Goal: Task Accomplishment & Management: Manage account settings

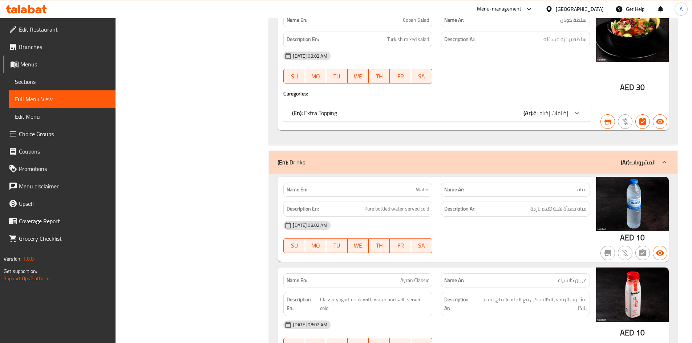
scroll to position [6146, 0]
click at [558, 7] on div "United Arab Emirates" at bounding box center [580, 9] width 48 height 8
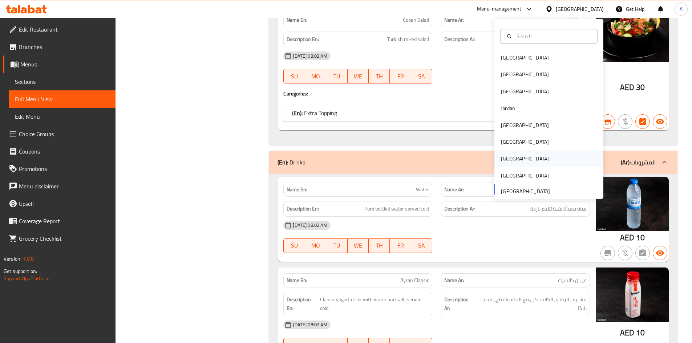
click at [515, 160] on div "[GEOGRAPHIC_DATA]" at bounding box center [548, 158] width 109 height 17
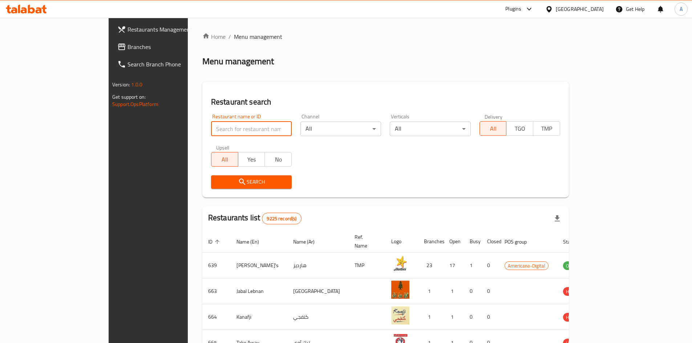
click at [211, 127] on input "search" at bounding box center [251, 129] width 81 height 15
paste input "779203"
type input "779203"
click button "Search" at bounding box center [251, 181] width 81 height 13
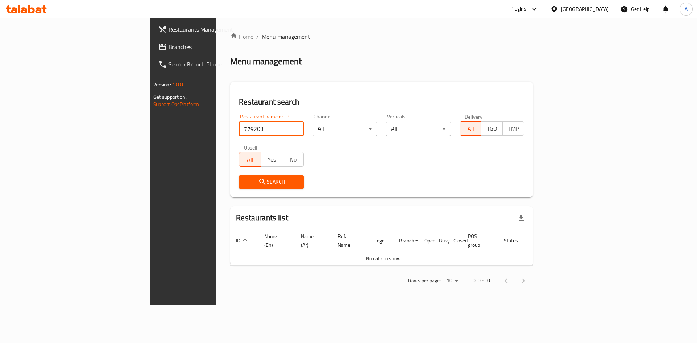
click at [168, 49] on span "Branches" at bounding box center [214, 46] width 92 height 9
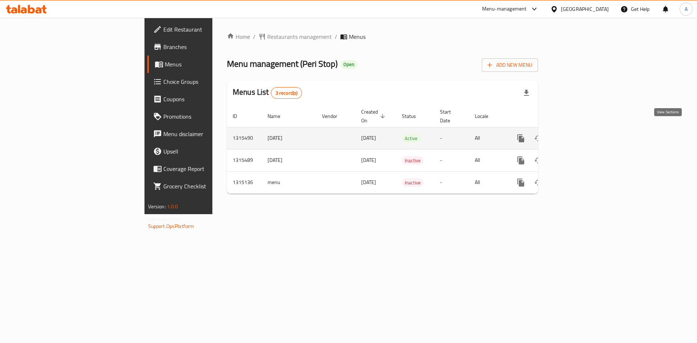
click at [582, 130] on link "enhanced table" at bounding box center [573, 138] width 17 height 17
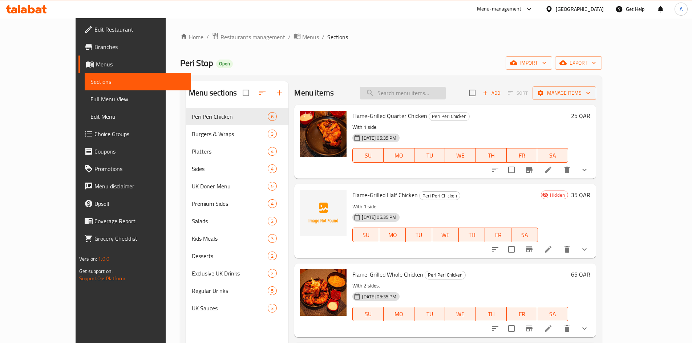
click at [410, 92] on input "search" at bounding box center [403, 93] width 86 height 13
paste input "Plain"
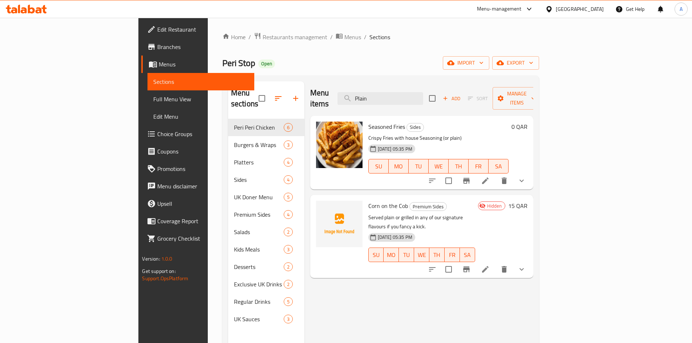
type input "Plain"
click at [530, 172] on button "show more" at bounding box center [521, 180] width 17 height 17
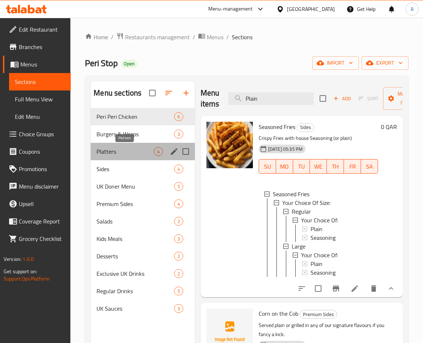
click at [141, 150] on span "Platters" at bounding box center [125, 151] width 57 height 9
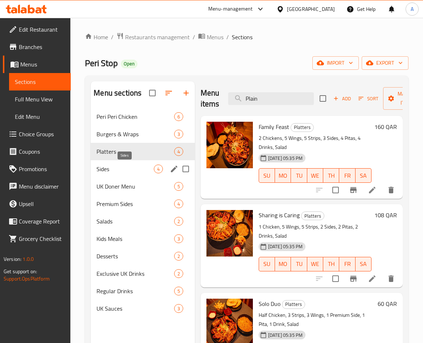
click at [116, 168] on span "Sides" at bounding box center [125, 168] width 57 height 9
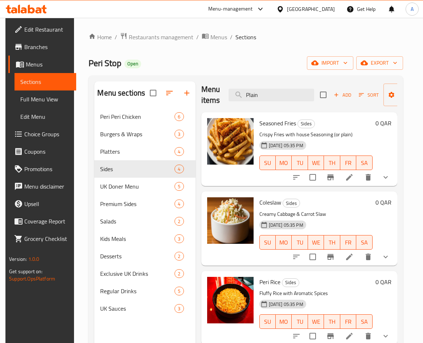
scroll to position [9, 0]
click at [389, 252] on icon "show more" at bounding box center [386, 256] width 9 height 9
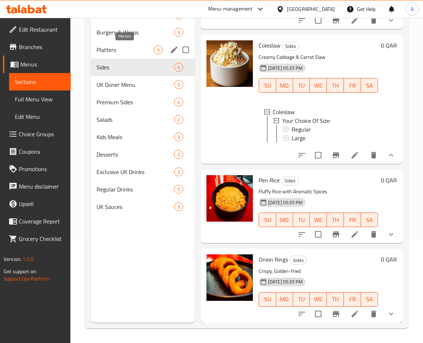
scroll to position [65, 0]
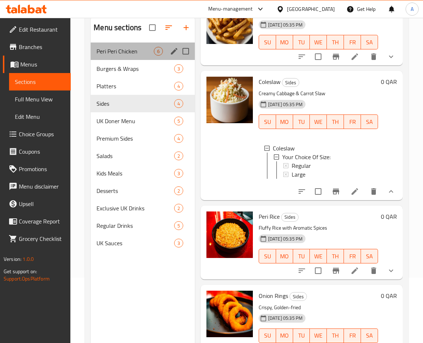
click at [134, 56] on div "Peri Peri Chicken 6" at bounding box center [143, 50] width 104 height 17
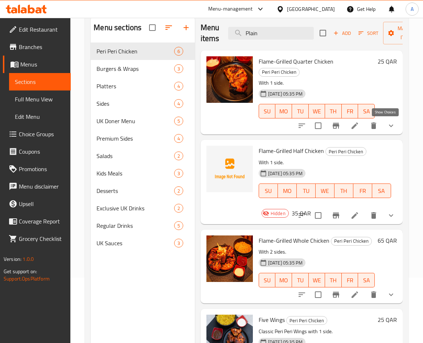
click at [389, 123] on icon "show more" at bounding box center [391, 125] width 9 height 9
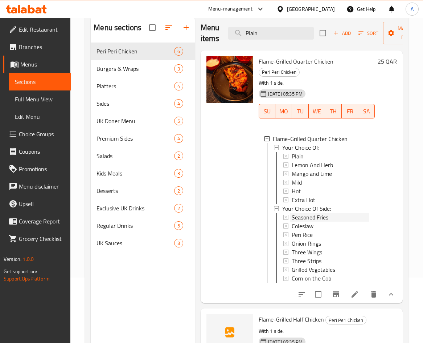
click at [326, 213] on span "Seasoned Fries" at bounding box center [310, 217] width 37 height 9
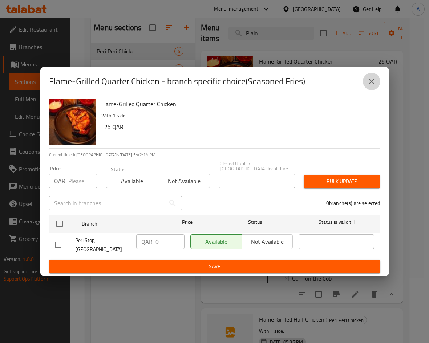
click at [374, 86] on icon "close" at bounding box center [371, 81] width 9 height 9
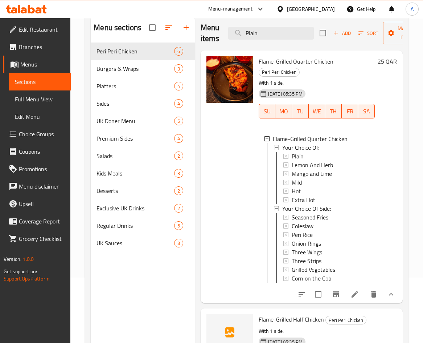
scroll to position [218, 0]
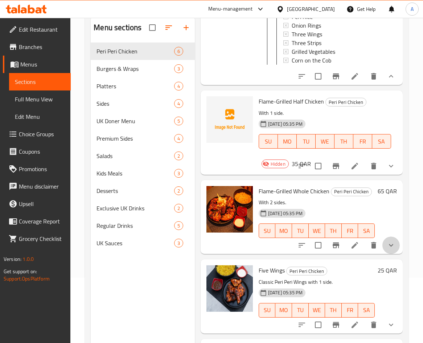
drag, startPoint x: 385, startPoint y: 248, endPoint x: 396, endPoint y: 199, distance: 51.0
click at [387, 248] on icon "show more" at bounding box center [391, 245] width 9 height 9
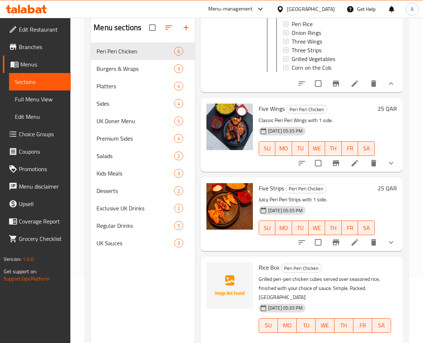
scroll to position [102, 0]
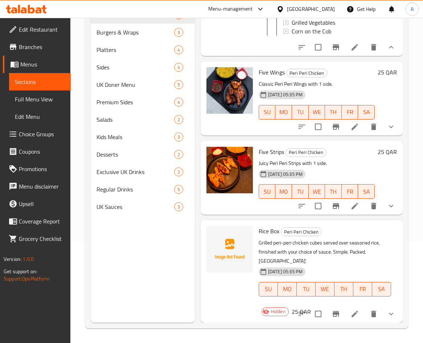
click at [390, 308] on button "show more" at bounding box center [391, 313] width 17 height 17
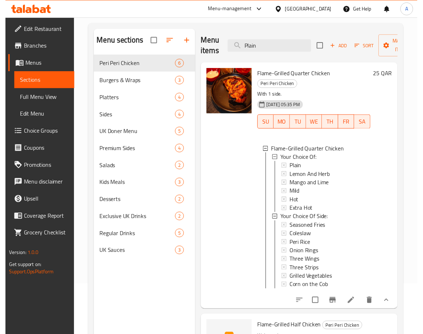
scroll to position [0, 0]
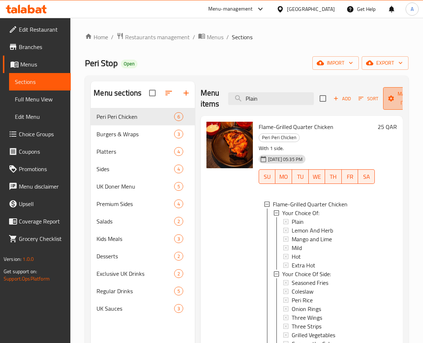
click at [390, 101] on icon "button" at bounding box center [392, 98] width 6 height 6
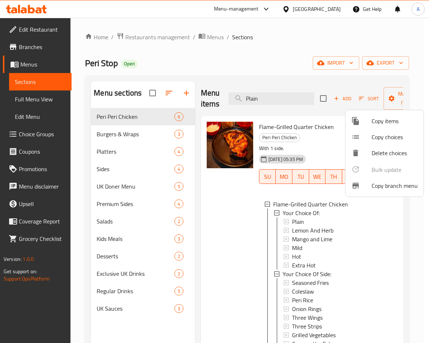
click at [386, 71] on div at bounding box center [214, 171] width 429 height 343
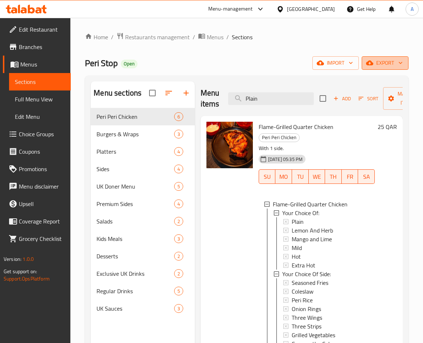
click at [387, 65] on span "export" at bounding box center [385, 62] width 35 height 9
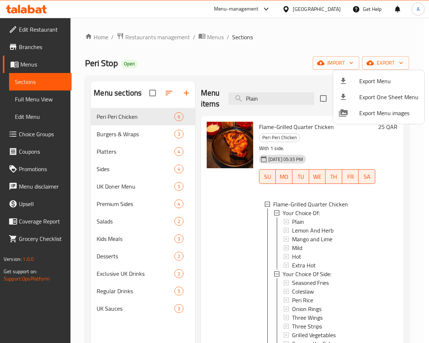
click at [390, 79] on span "Export Menu" at bounding box center [388, 81] width 59 height 9
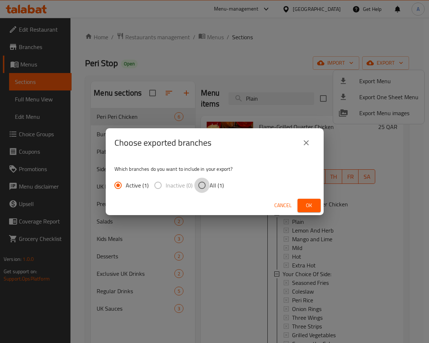
click at [203, 187] on input "All (1)" at bounding box center [201, 185] width 15 height 15
radio input "true"
click at [317, 205] on button "Ok" at bounding box center [308, 205] width 23 height 13
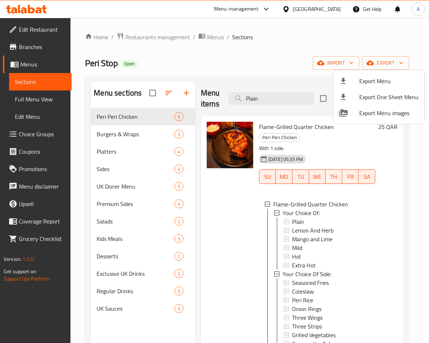
click at [128, 203] on div at bounding box center [214, 171] width 429 height 343
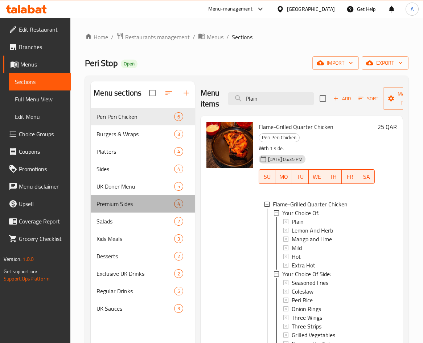
click at [128, 203] on span "Premium Sides" at bounding box center [135, 203] width 77 height 9
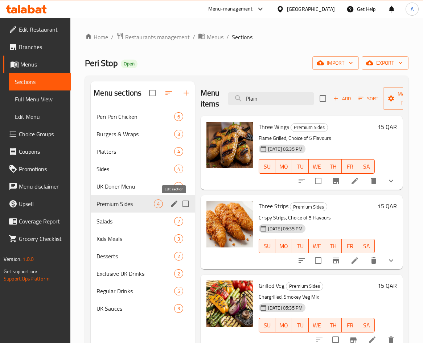
click at [174, 204] on icon "edit" at bounding box center [174, 203] width 7 height 7
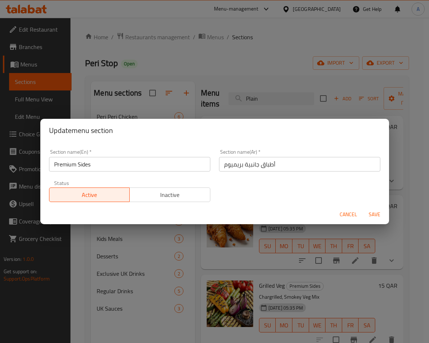
click at [231, 165] on input "أطباق جانبية بريميوم" at bounding box center [299, 164] width 161 height 15
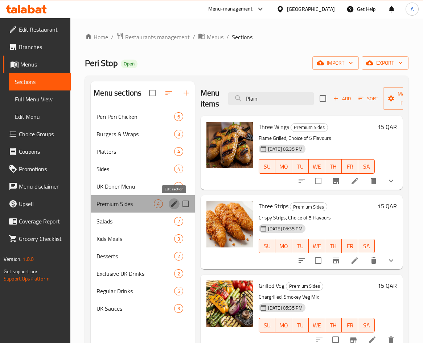
click at [172, 206] on icon "edit" at bounding box center [174, 203] width 7 height 7
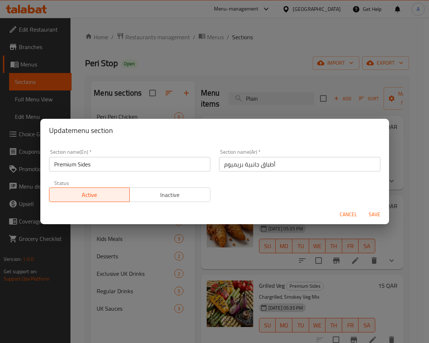
click at [66, 165] on input "Premium Sides" at bounding box center [129, 164] width 161 height 15
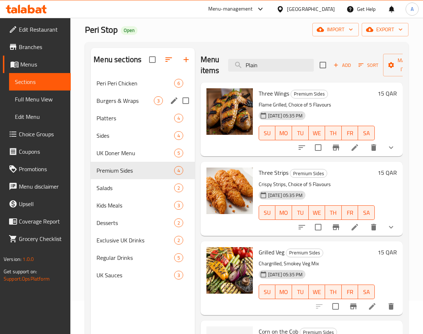
scroll to position [102, 0]
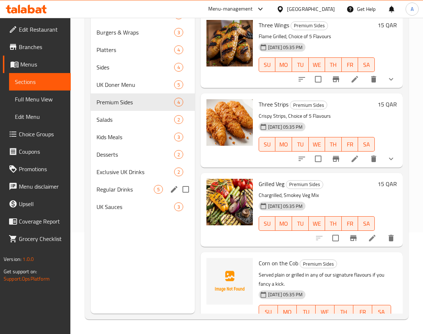
click at [129, 187] on span "Regular Drinks" at bounding box center [125, 189] width 57 height 9
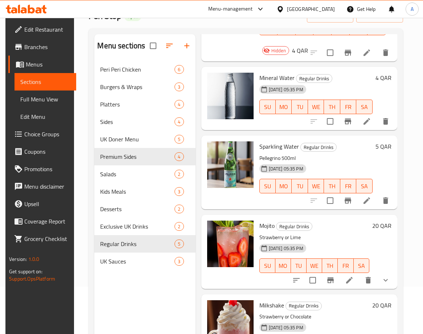
scroll to position [102, 0]
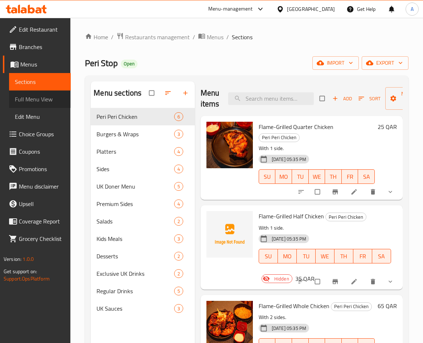
click at [49, 98] on span "Full Menu View" at bounding box center [40, 99] width 50 height 9
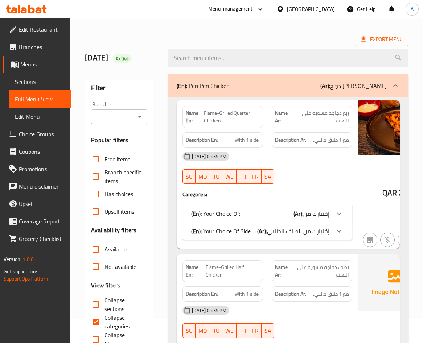
scroll to position [36, 0]
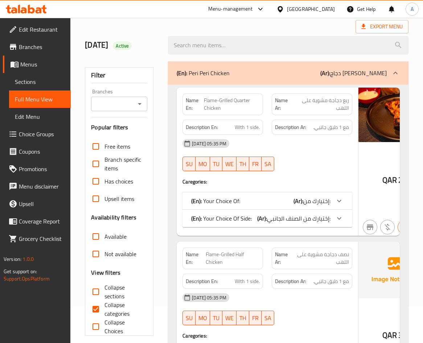
drag, startPoint x: 318, startPoint y: 212, endPoint x: 336, endPoint y: 163, distance: 52.1
click at [335, 205] on icon at bounding box center [339, 200] width 9 height 9
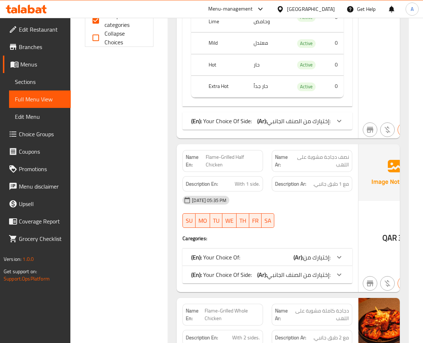
scroll to position [327, 0]
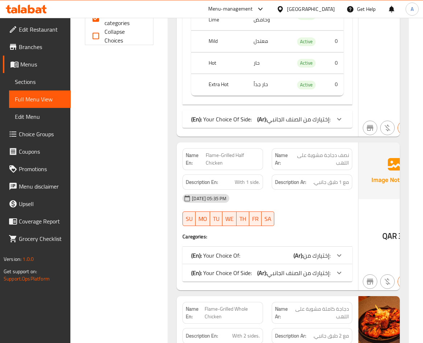
click at [335, 123] on icon at bounding box center [339, 119] width 9 height 9
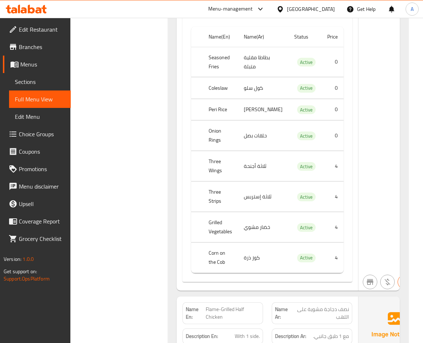
scroll to position [472, 0]
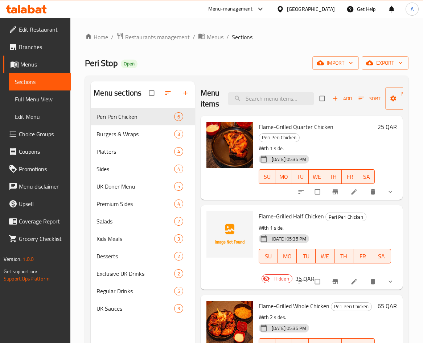
click at [46, 132] on span "Choice Groups" at bounding box center [42, 134] width 46 height 9
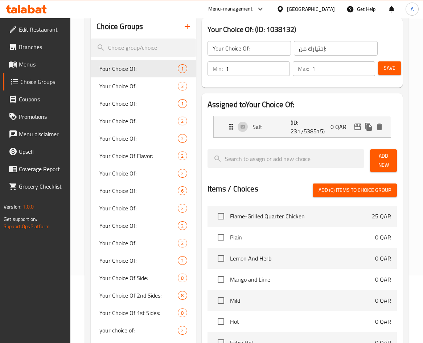
scroll to position [104, 0]
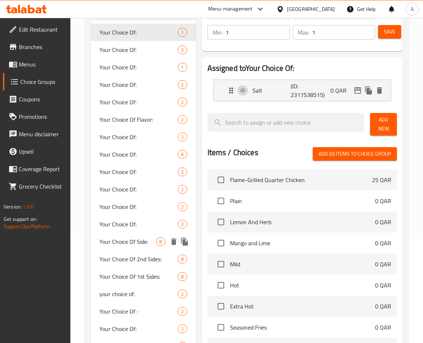
click at [121, 238] on span "Your Choice Of Side:" at bounding box center [127, 241] width 57 height 9
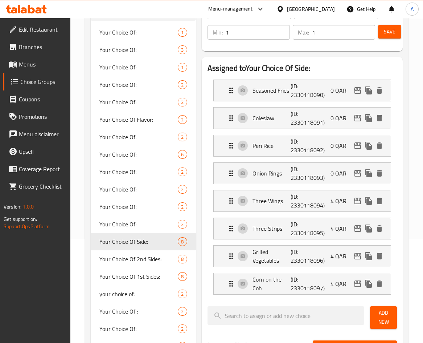
type input "Your Choice Of Side:"
type input "إختيارك من الصنف الجانبي:"
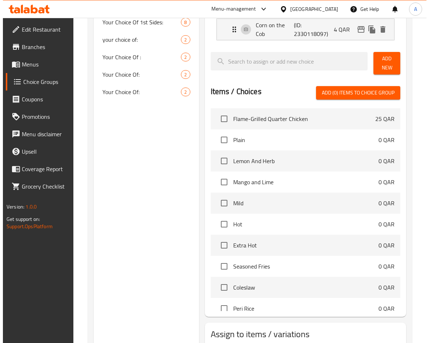
scroll to position [406, 0]
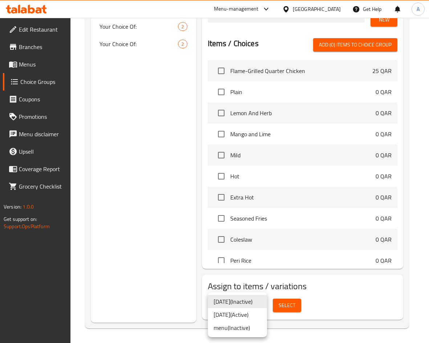
click at [258, 314] on li "[DATE] ( Active )" at bounding box center [237, 314] width 59 height 13
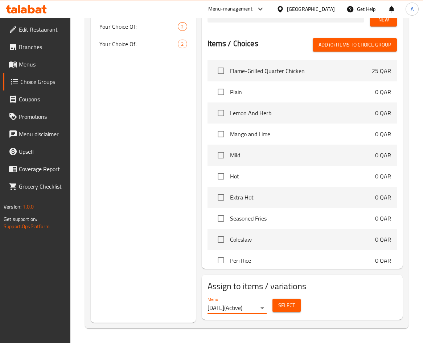
click at [289, 309] on span "Select" at bounding box center [287, 305] width 17 height 9
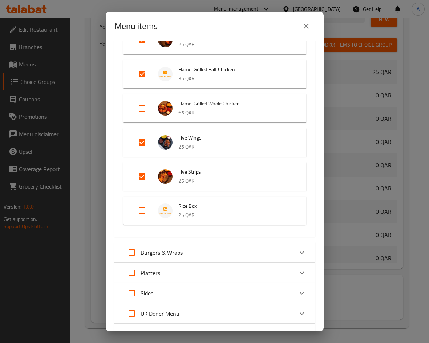
scroll to position [109, 0]
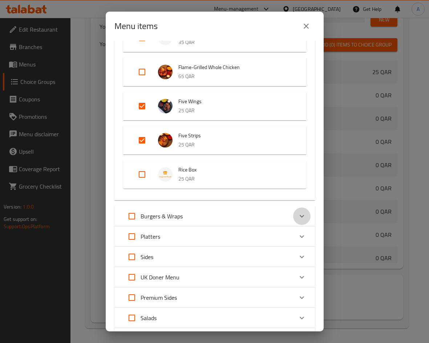
click at [298, 216] on icon "Expand" at bounding box center [301, 216] width 9 height 9
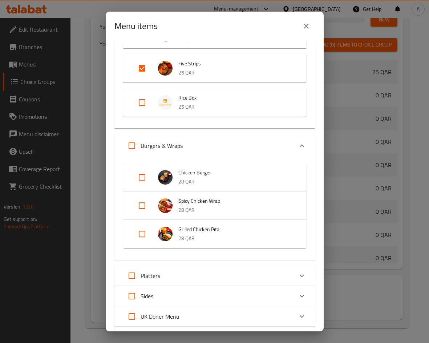
scroll to position [182, 0]
click at [145, 173] on input "Expand" at bounding box center [141, 176] width 17 height 17
checkbox input "true"
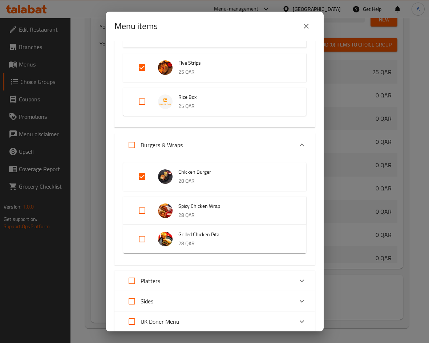
click at [146, 211] on input "Expand" at bounding box center [141, 210] width 17 height 17
checkbox input "true"
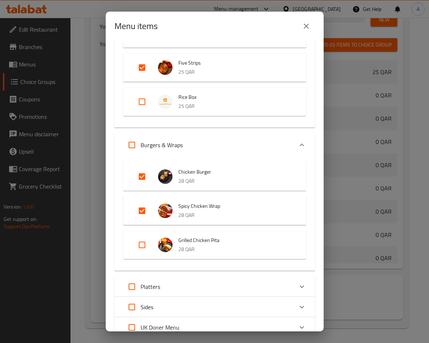
click at [142, 245] on input "Expand" at bounding box center [141, 244] width 17 height 17
checkbox input "true"
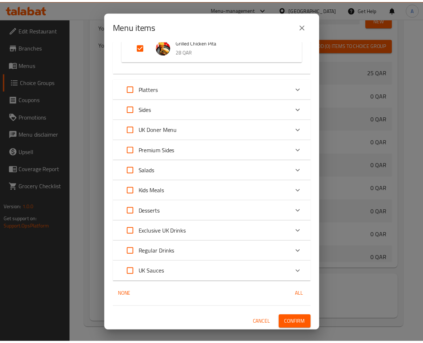
scroll to position [381, 0]
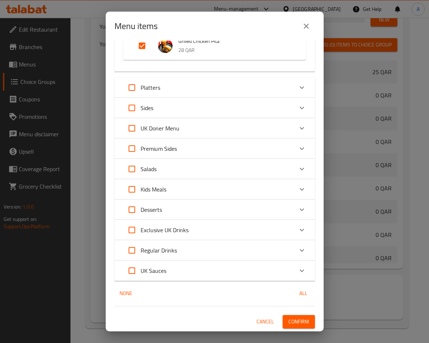
click at [299, 317] on span "Confirm" at bounding box center [298, 321] width 21 height 9
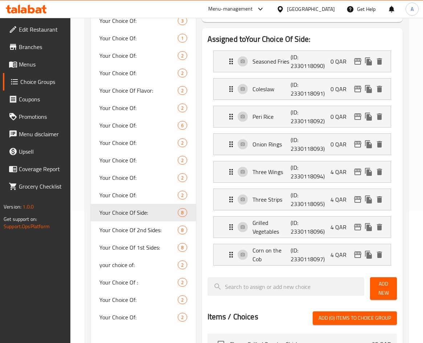
scroll to position [152, 0]
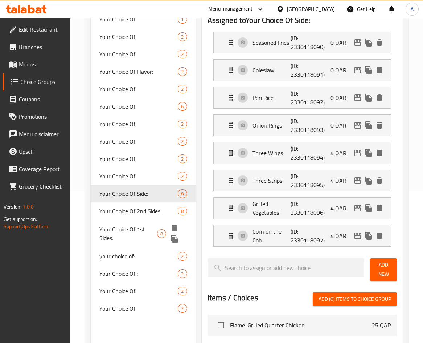
click at [119, 230] on span "Your Choice Of 1st Sides:" at bounding box center [128, 233] width 58 height 17
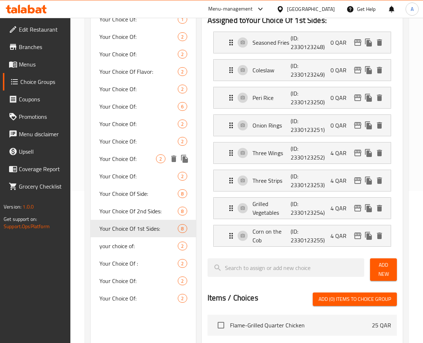
type input "Your Choice Of 1st Sides:"
type input "إختيارك من الصنف الجانبي الأول:"
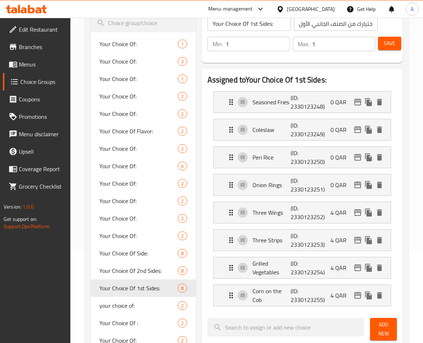
scroll to position [145, 0]
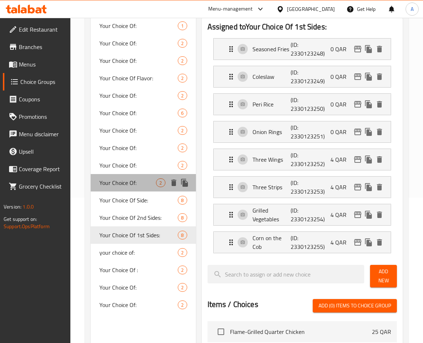
click at [146, 175] on div "Your Choice Of: 2" at bounding box center [143, 182] width 105 height 17
type input "Your Choice Of:"
type input "إختيارك من:"
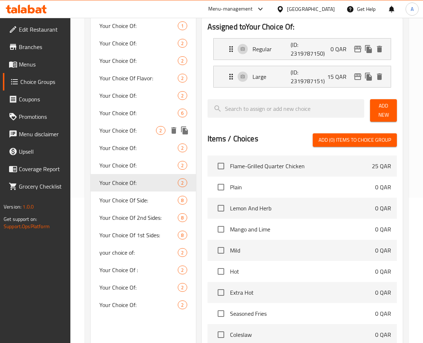
click at [135, 123] on div "Your Choice Of: 2" at bounding box center [143, 130] width 105 height 17
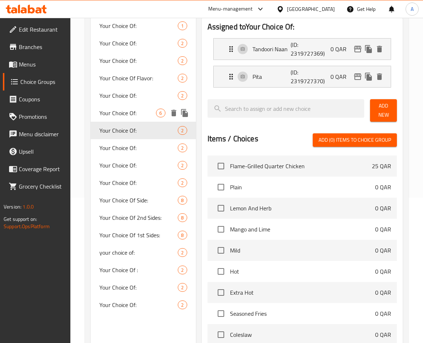
type input "Your Choice Of:"
type input "إختيارك من:"
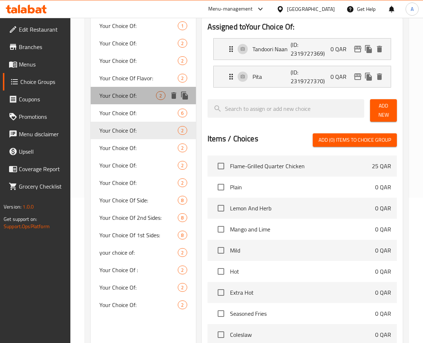
click at [131, 91] on span "Your Choice Of:" at bounding box center [127, 95] width 57 height 9
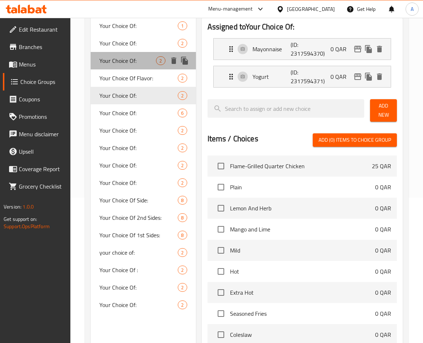
click at [127, 65] on span "Your Choice Of:" at bounding box center [127, 60] width 57 height 9
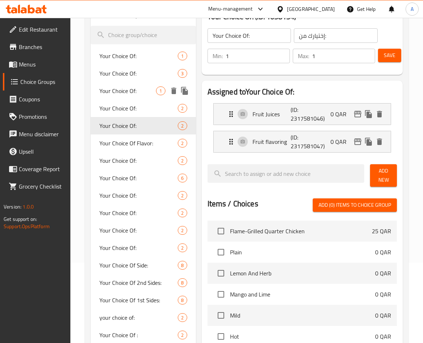
scroll to position [73, 0]
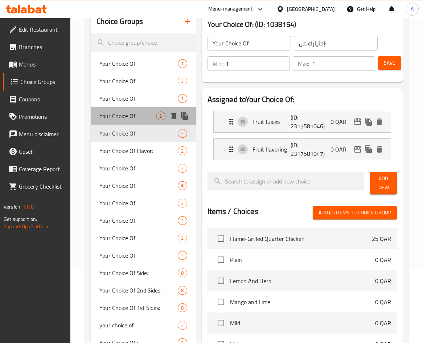
click at [133, 109] on div "Your Choice Of: 2" at bounding box center [143, 115] width 105 height 17
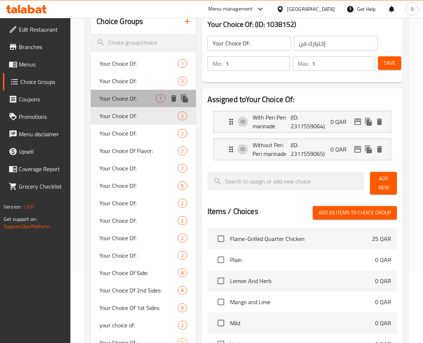
click at [134, 94] on span "Your Choice Of:" at bounding box center [127, 98] width 57 height 9
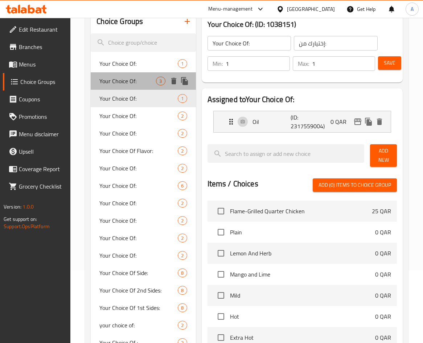
click at [134, 81] on span "Your Choice Of:" at bounding box center [127, 81] width 57 height 9
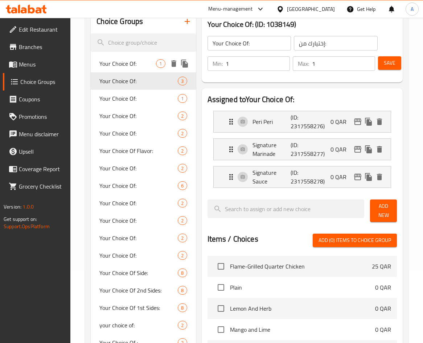
click at [134, 69] on div "Your Choice Of: 1" at bounding box center [143, 63] width 105 height 17
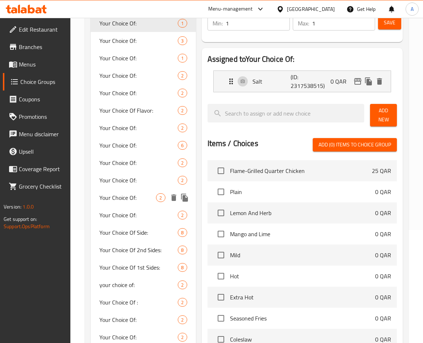
scroll to position [213, 0]
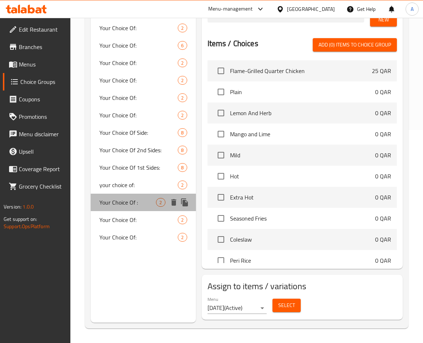
click at [131, 199] on span "Your Choice Of :" at bounding box center [127, 202] width 57 height 9
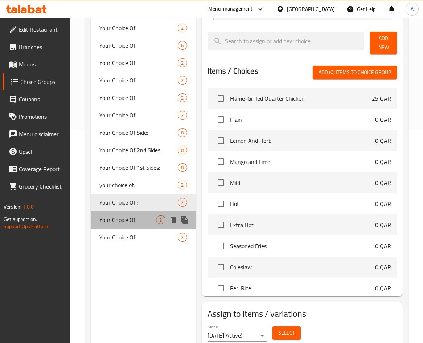
click at [139, 221] on span "Your Choice Of:" at bounding box center [127, 219] width 57 height 9
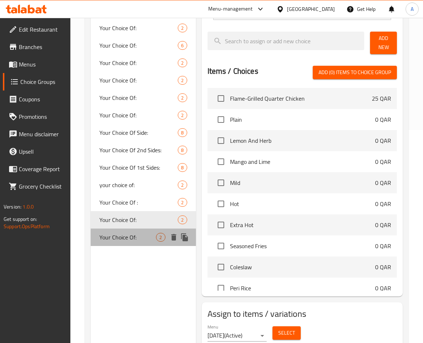
click at [124, 229] on div "Your Choice Of: 2" at bounding box center [143, 236] width 105 height 17
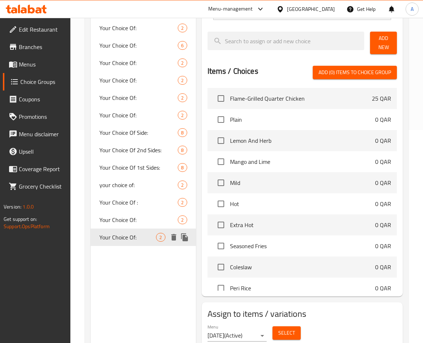
click at [124, 233] on span "Your Choice Of:" at bounding box center [127, 237] width 57 height 9
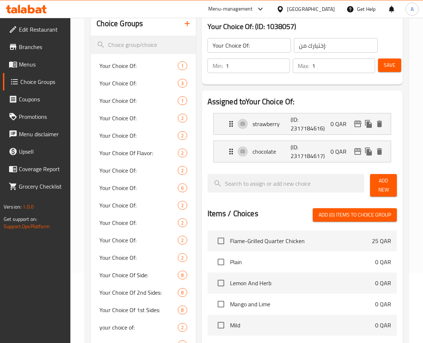
scroll to position [31, 0]
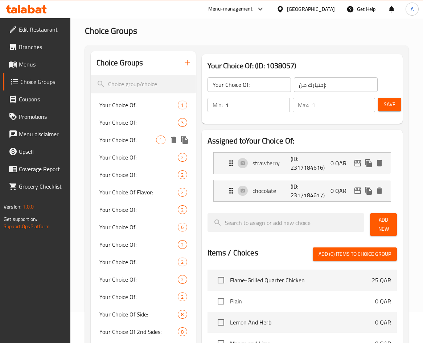
click at [136, 141] on span "Your Choice Of:" at bounding box center [127, 139] width 57 height 9
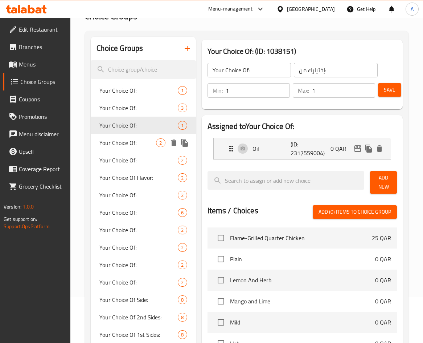
scroll to position [104, 0]
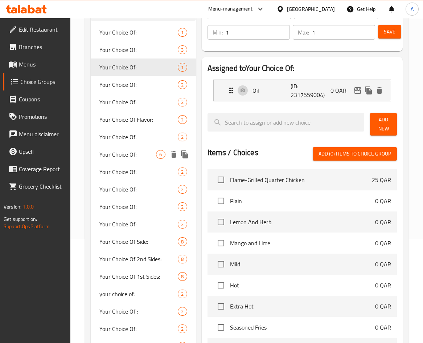
click at [131, 154] on span "Your Choice Of:" at bounding box center [127, 154] width 57 height 9
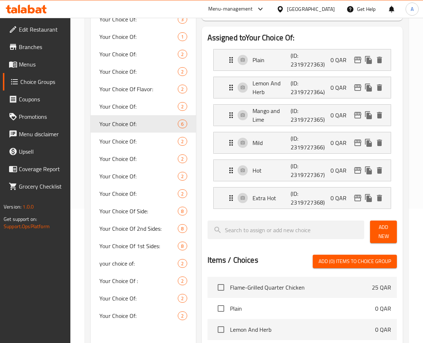
scroll to position [140, 0]
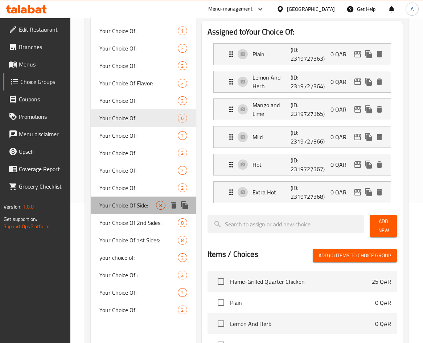
click at [151, 200] on div "Your Choice Of Side: 8" at bounding box center [143, 204] width 105 height 17
type input "Your Choice Of Side:"
type input "إختيارك من الصنف الجانبي:"
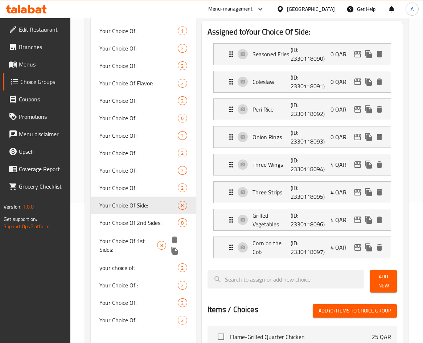
click at [150, 243] on span "Your Choice Of 1st Sides:" at bounding box center [128, 244] width 58 height 17
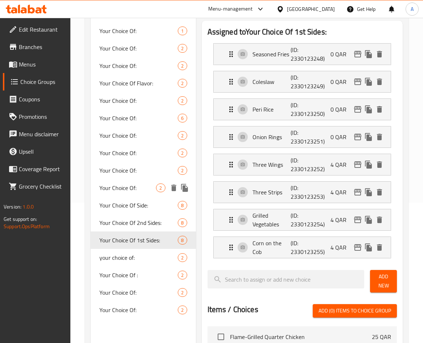
type input "Your Choice Of 1st Sides:"
type input "إختيارك من الصنف الجانبي الأول:"
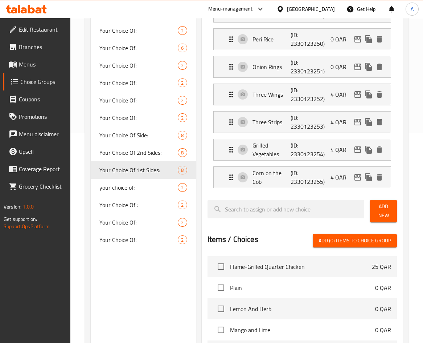
scroll to position [213, 0]
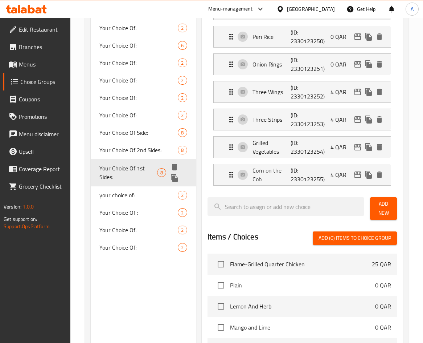
click at [175, 176] on icon "duplicate" at bounding box center [174, 178] width 7 height 8
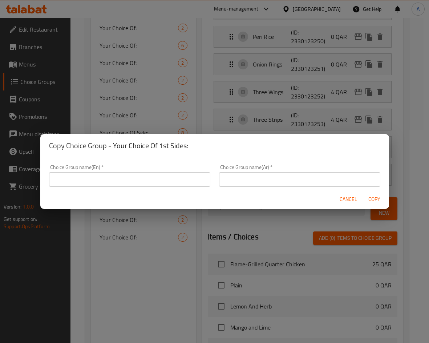
click at [183, 175] on input "text" at bounding box center [129, 179] width 161 height 15
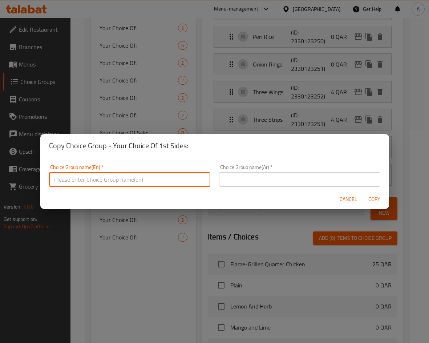
click at [345, 203] on span "Cancel" at bounding box center [348, 199] width 17 height 9
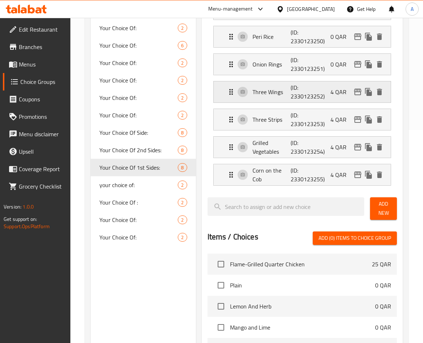
scroll to position [31, 0]
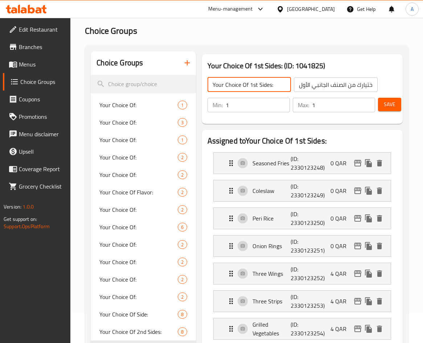
click at [247, 90] on input "Your Choice Of 1st Sides:" at bounding box center [250, 84] width 84 height 15
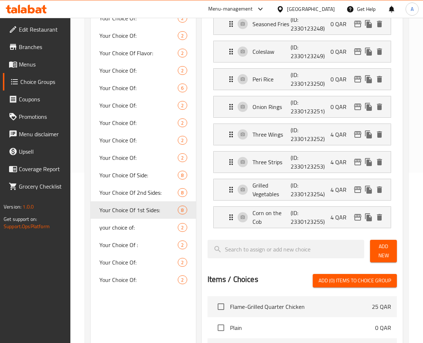
scroll to position [285, 0]
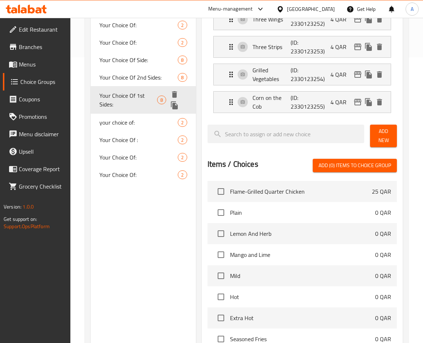
click at [177, 107] on icon "duplicate" at bounding box center [174, 105] width 7 height 8
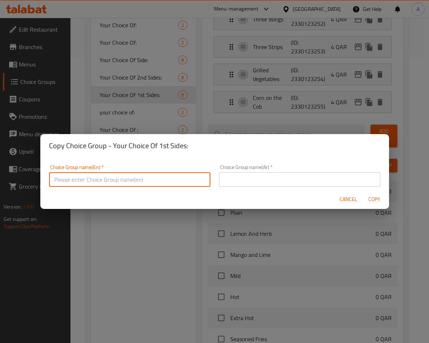
click at [118, 175] on input "text" at bounding box center [129, 179] width 161 height 15
paste input "Your Choice Of 1st Sides:"
type input "Your Choice Of 1st Side"
click at [254, 184] on input "text" at bounding box center [299, 179] width 161 height 15
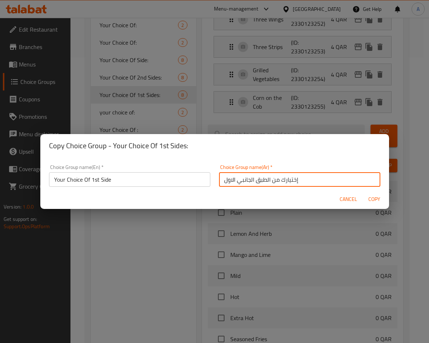
click at [254, 184] on input "إختيارك من الطبق الجانبي الاول" at bounding box center [299, 179] width 161 height 15
type input "إختيارك من الطبق الجانبي الاول"
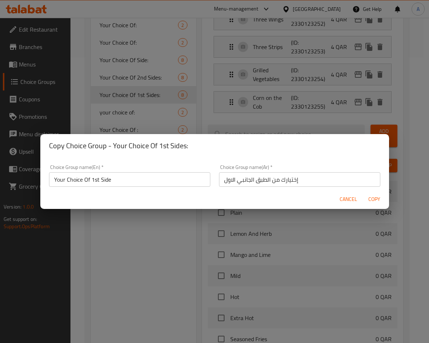
click at [91, 183] on input "Your Choice Of 1st Side" at bounding box center [129, 179] width 161 height 15
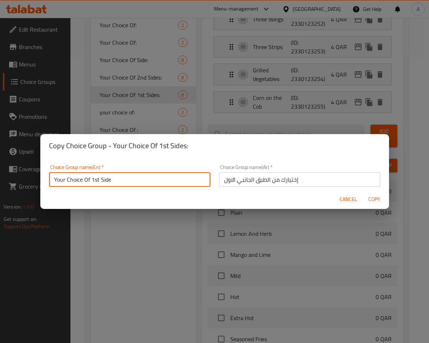
click at [91, 183] on input "Your Choice Of 1st Side" at bounding box center [129, 179] width 161 height 15
click at [147, 176] on input "Your Choice Of 1st Side" at bounding box center [129, 179] width 161 height 15
click at [374, 199] on span "Copy" at bounding box center [374, 199] width 17 height 9
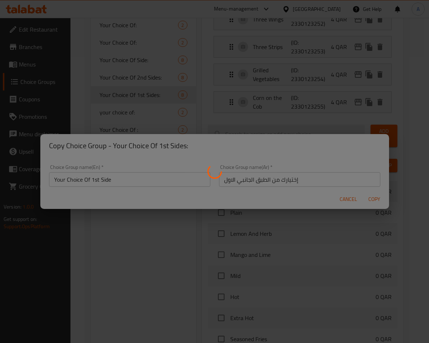
type input "Your Choice Of 1st Side"
type input "إختيارك من الطبق الجانبي الاول"
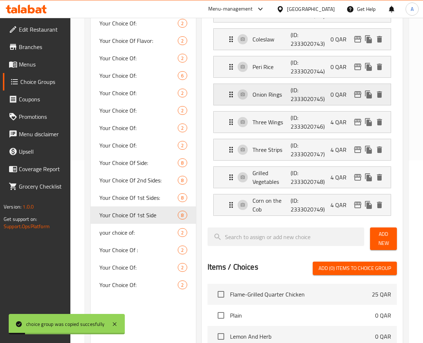
scroll to position [140, 0]
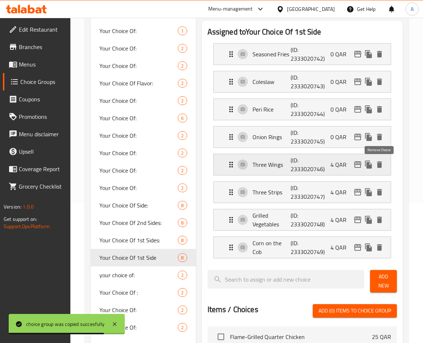
click at [381, 163] on icon "delete" at bounding box center [379, 164] width 5 height 7
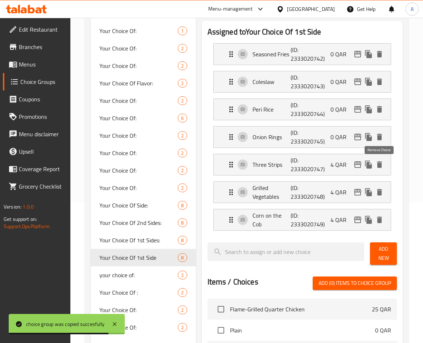
click at [381, 163] on icon "delete" at bounding box center [379, 164] width 5 height 7
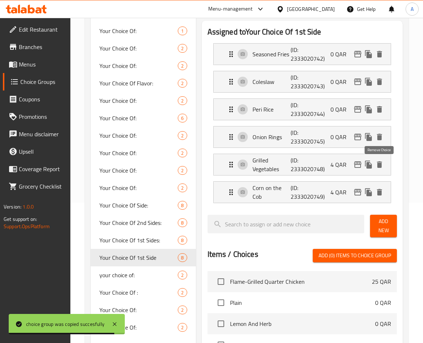
click at [381, 163] on icon "delete" at bounding box center [379, 164] width 5 height 7
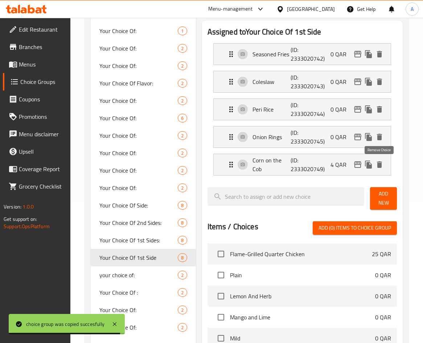
click at [381, 163] on icon "delete" at bounding box center [379, 164] width 5 height 7
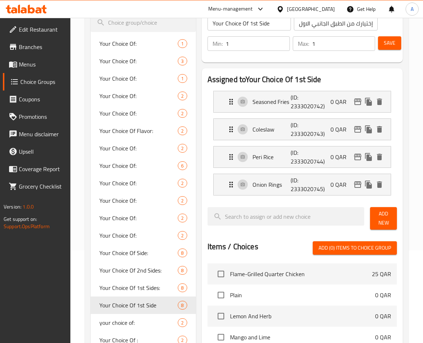
scroll to position [31, 0]
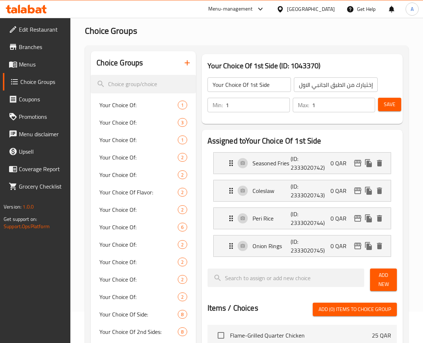
click at [392, 106] on span "Save" at bounding box center [390, 104] width 12 height 9
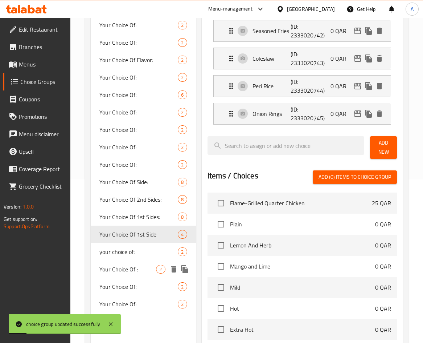
scroll to position [176, 0]
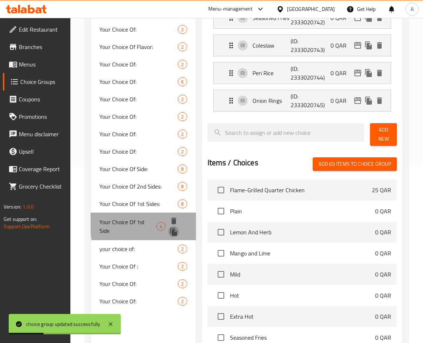
click at [177, 228] on icon "duplicate" at bounding box center [173, 232] width 7 height 8
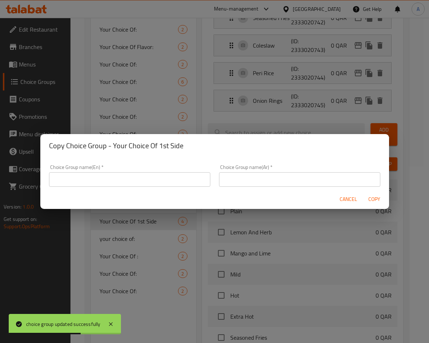
click at [135, 180] on input "text" at bounding box center [129, 179] width 161 height 15
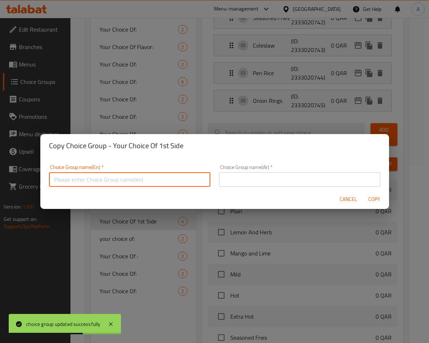
paste input "Your Choice Of 1st Side"
type input "Your Choice Of 1st Side"
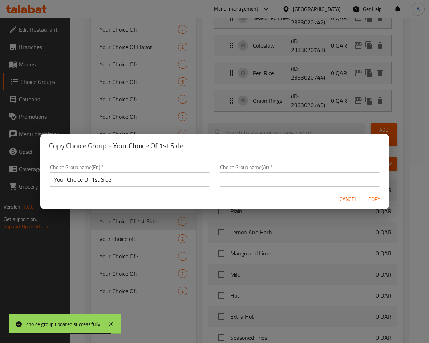
click at [223, 180] on input "text" at bounding box center [299, 179] width 161 height 15
paste input "إختيارك من الطبق الجانبي الاول"
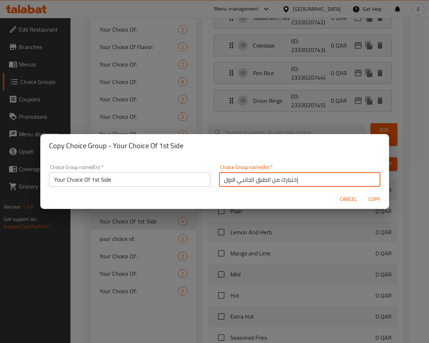
type input "إختيارك من الطبق الجانبي الاول"
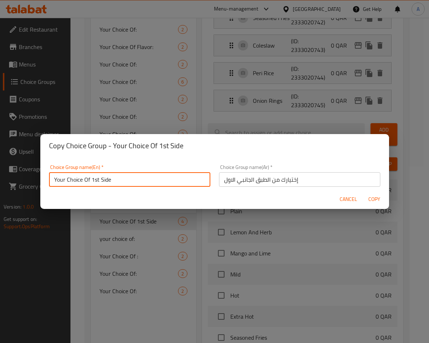
click at [97, 179] on input "Your Choice Of 1st Side" at bounding box center [129, 179] width 161 height 15
click at [99, 179] on input "Your Choice Of 1st Side" at bounding box center [129, 179] width 161 height 15
type input "Your Choice Of 2nd Side"
click at [301, 179] on input "إختيارك من الطبق الجانبي الاول" at bounding box center [299, 179] width 161 height 15
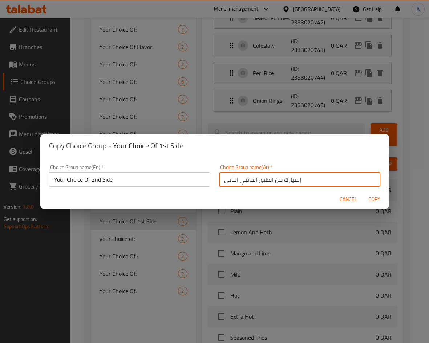
type input "إختيارك من الطبق الجانبي الثانى"
click at [373, 199] on span "Copy" at bounding box center [374, 199] width 17 height 9
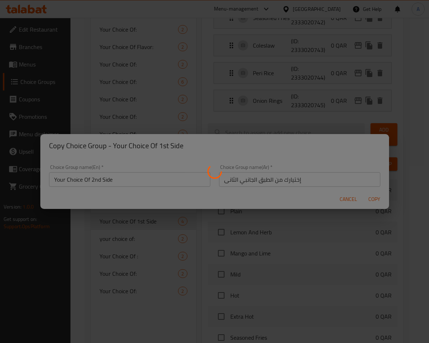
type input "Your Choice Of 2nd Side"
type input "إختيارك من الطبق الجانبي الثانى"
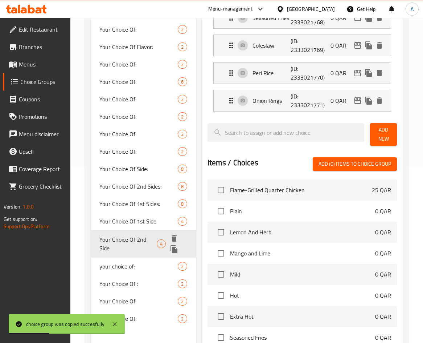
click at [176, 249] on icon "duplicate" at bounding box center [174, 249] width 7 height 8
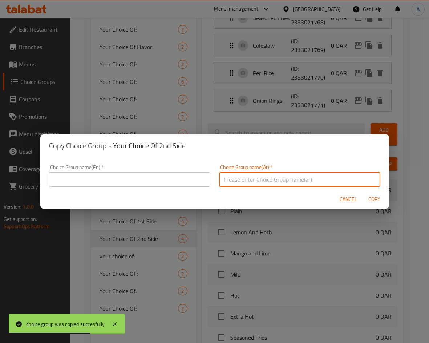
click at [294, 183] on input "text" at bounding box center [299, 179] width 161 height 15
paste input "إختيارك من الطبق الجانبي الاول"
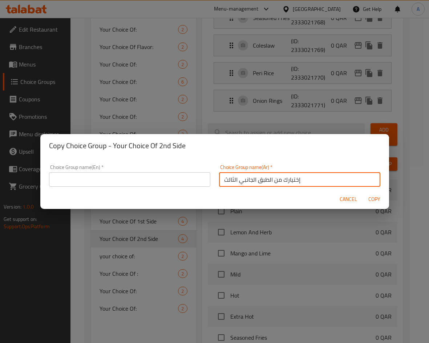
type input "إختيارك من الطبق الجانبي الثالث"
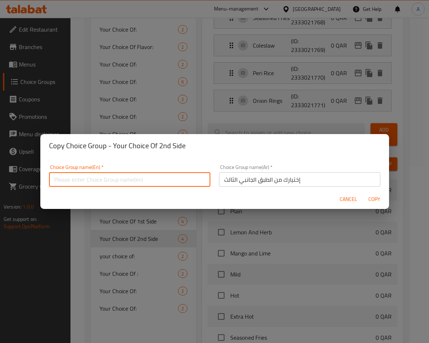
click at [125, 179] on input "text" at bounding box center [129, 179] width 161 height 15
paste input "Your Choice Of 1st Side"
click at [98, 179] on input "Your Choice Of 1st Side" at bounding box center [129, 179] width 161 height 15
type input "Your Choice Of 3rd Side"
click at [375, 197] on span "Copy" at bounding box center [374, 199] width 17 height 9
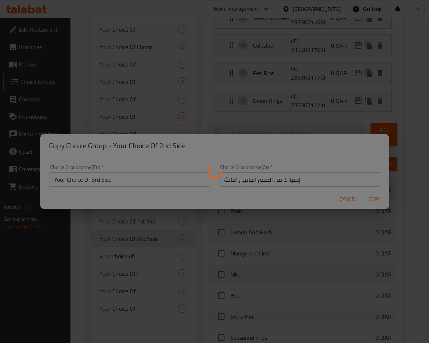
type input "Your Choice Of 3rd Side"
type input "إختيارك من الطبق الجانبي الثالث"
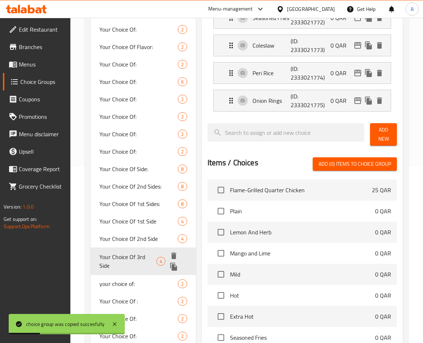
click at [177, 263] on icon "duplicate" at bounding box center [173, 267] width 7 height 8
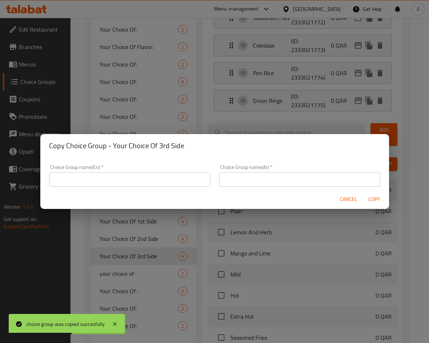
click at [285, 177] on input "text" at bounding box center [299, 179] width 161 height 15
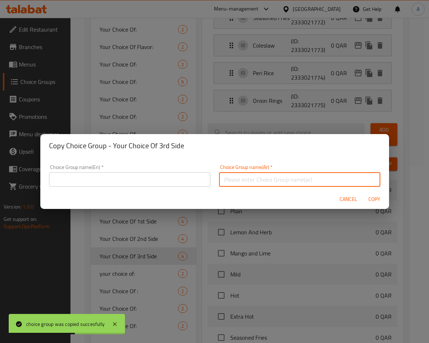
paste input "إختيارك من الطبق الجانبي الاول"
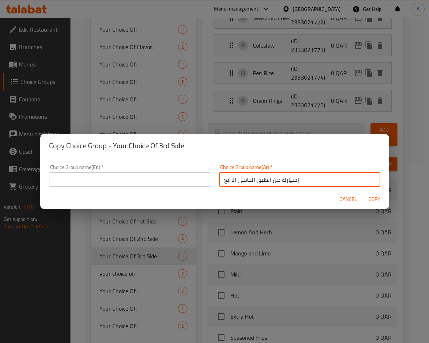
type input "إختيارك من الطبق الجانبي الرابع"
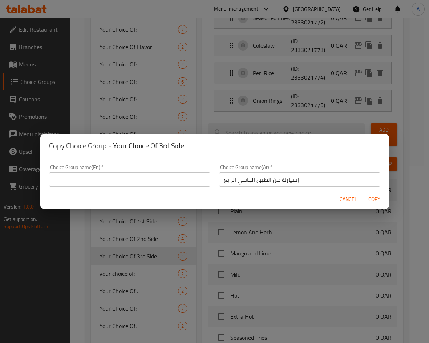
click at [142, 176] on input "text" at bounding box center [129, 179] width 161 height 15
paste input "Your Choice Of 1st Side"
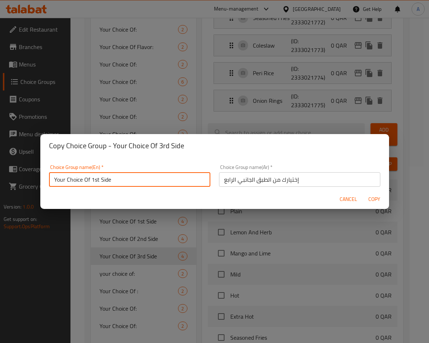
drag, startPoint x: 97, startPoint y: 181, endPoint x: 112, endPoint y: 179, distance: 15.4
click at [97, 181] on input "Your Choice Of 1st Side" at bounding box center [129, 179] width 161 height 15
type input "Your Choice Of 4th Side"
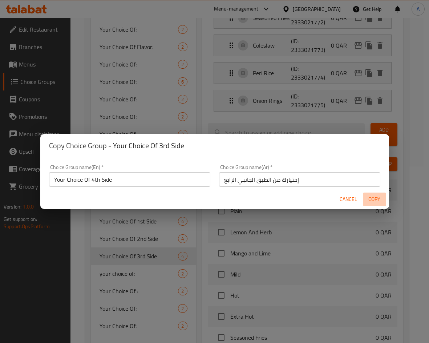
click at [370, 202] on span "Copy" at bounding box center [374, 199] width 17 height 9
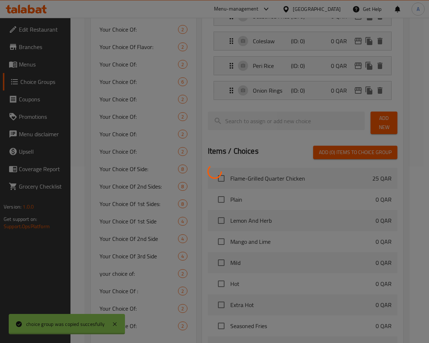
type input "Your Choice Of 4th Side"
type input "إختيارك من الطبق الجانبي الرابع"
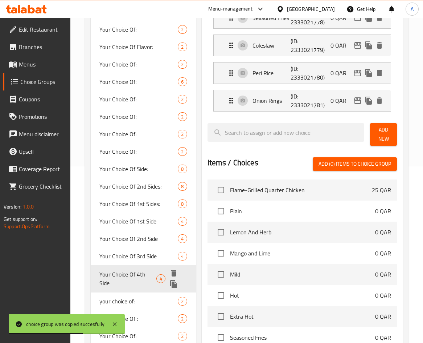
click at [175, 273] on icon "delete" at bounding box center [173, 273] width 5 height 7
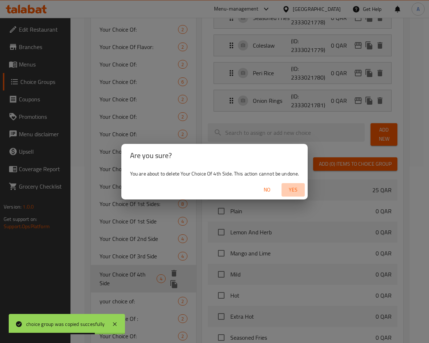
click at [288, 191] on span "Yes" at bounding box center [292, 189] width 17 height 9
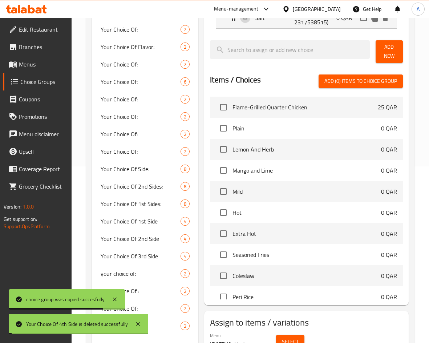
type input "Your Choice Of:"
type input "إختيارك من:"
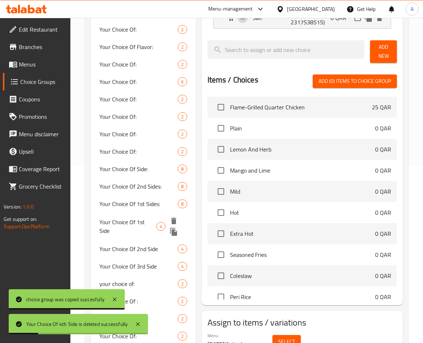
click at [145, 225] on span "Your Choice Of 1st Side" at bounding box center [127, 225] width 57 height 17
type input "Your Choice Of 1st Side"
type input "إختيارك من الطبق الجانبي الاول"
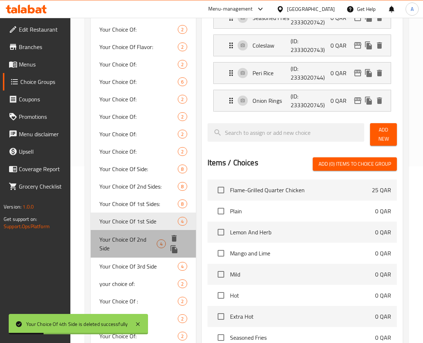
click at [144, 235] on span "Your Choice Of 2nd Side" at bounding box center [127, 243] width 57 height 17
type input "Your Choice Of 2nd Side"
type input "إختيارك من الطبق الجانبي الثانى"
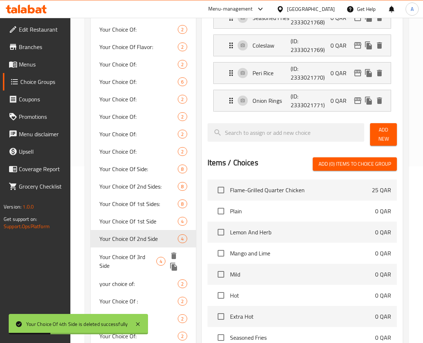
click at [145, 259] on span "Your Choice Of 3rd Side" at bounding box center [127, 260] width 57 height 17
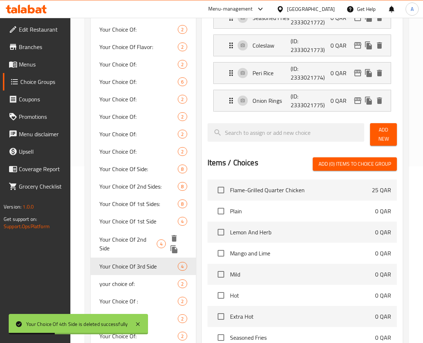
type input "Your Choice Of 3rd Side"
type input "إختيارك من الطبق الجانبي الثالث"
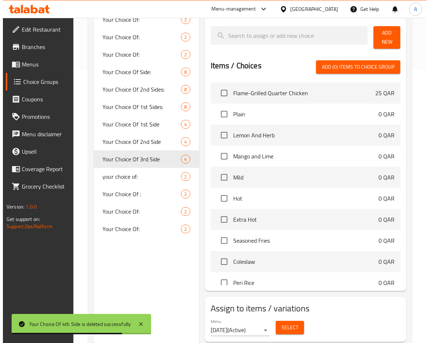
scroll to position [296, 0]
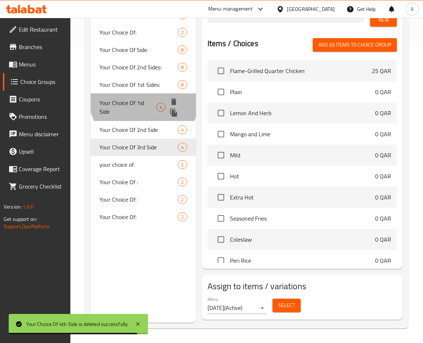
click at [144, 98] on span "Your Choice Of 1st Side" at bounding box center [127, 106] width 57 height 17
type input "Your Choice Of 1st Side"
type input "إختيارك من الطبق الجانبي الاول"
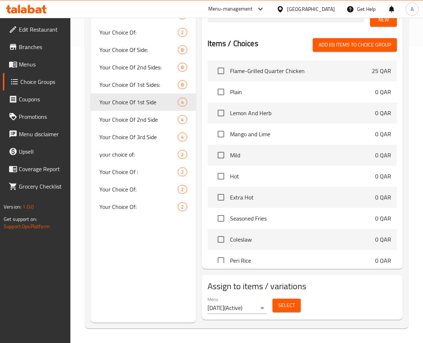
click at [278, 305] on button "Select" at bounding box center [287, 304] width 28 height 13
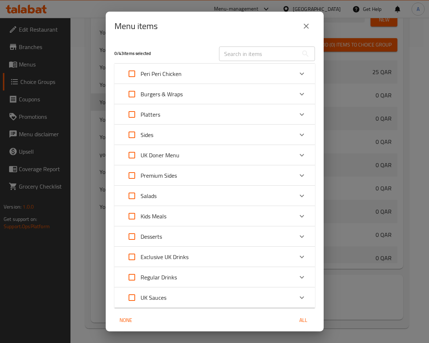
click at [250, 111] on div "Platters" at bounding box center [208, 114] width 170 height 17
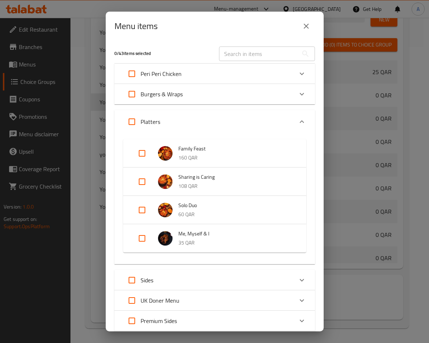
click at [146, 154] on input "Expand" at bounding box center [141, 153] width 17 height 17
checkbox input "true"
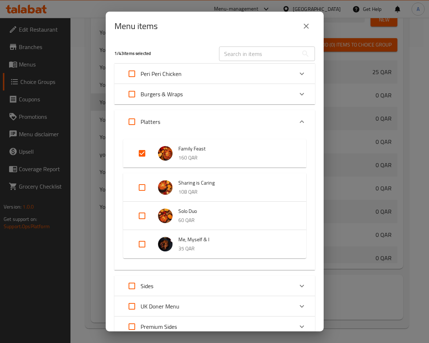
click at [142, 190] on input "Expand" at bounding box center [141, 187] width 17 height 17
checkbox input "true"
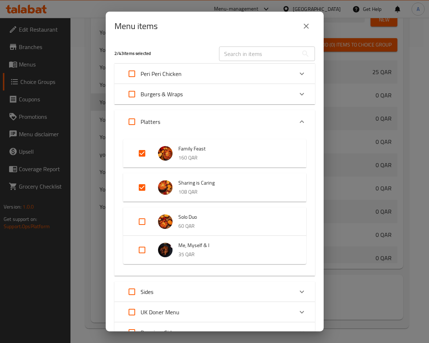
click at [139, 253] on input "Expand" at bounding box center [141, 249] width 17 height 17
checkbox input "true"
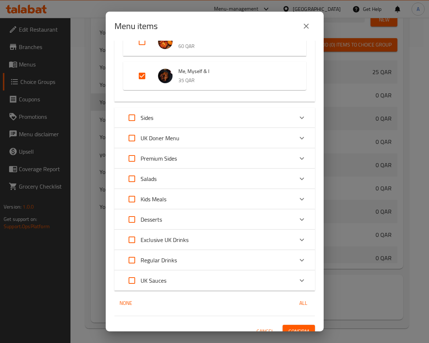
scroll to position [190, 0]
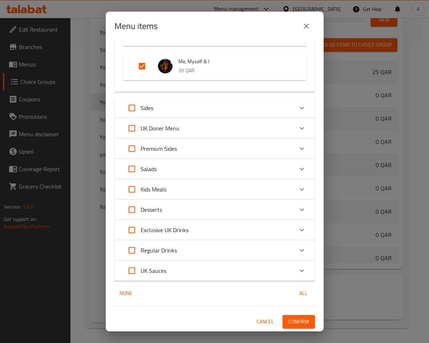
click at [296, 317] on span "Confirm" at bounding box center [298, 321] width 21 height 9
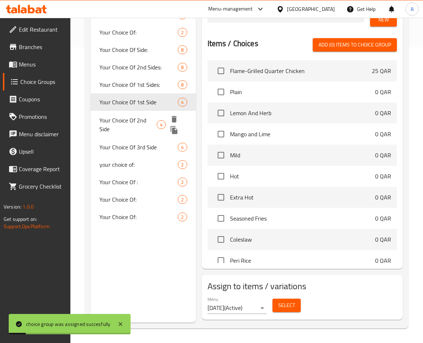
click at [144, 117] on span "Your Choice Of 2nd Side" at bounding box center [127, 124] width 57 height 17
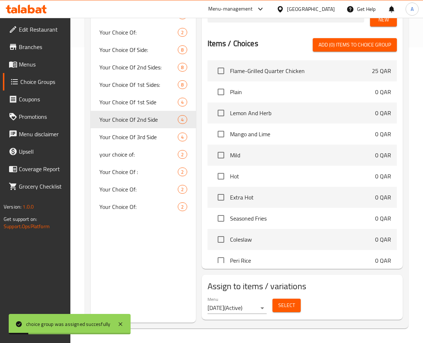
type input "Your Choice Of 2nd Side"
type input "إختيارك من الطبق الجانبي الثانى"
click at [287, 304] on span "Select" at bounding box center [287, 305] width 17 height 9
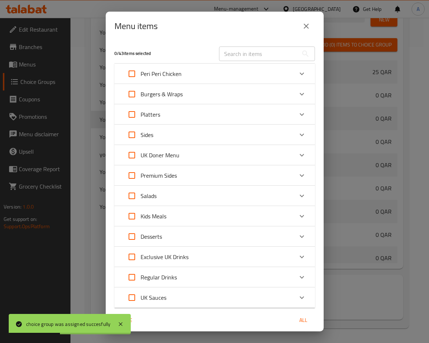
click at [183, 115] on div "Platters" at bounding box center [208, 114] width 170 height 17
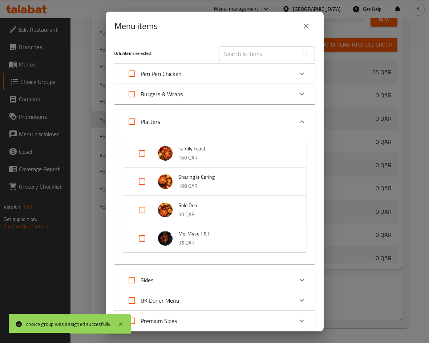
click at [142, 153] on input "Expand" at bounding box center [141, 153] width 17 height 17
checkbox input "true"
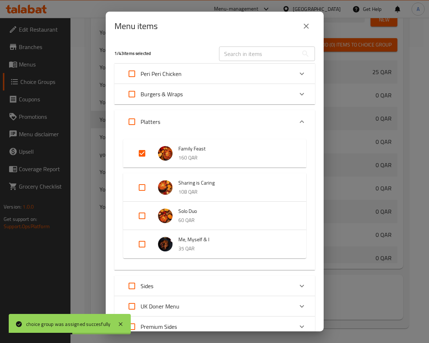
click at [142, 176] on li "Sharing is Caring 108 QAR" at bounding box center [215, 187] width 166 height 25
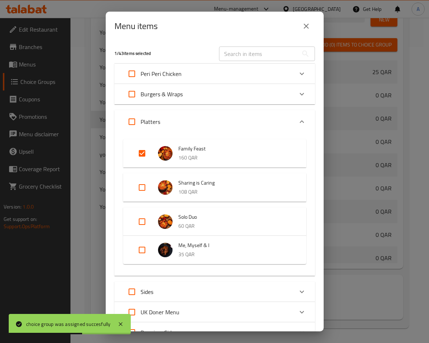
click at [139, 192] on input "Expand" at bounding box center [141, 187] width 17 height 17
checkbox input "true"
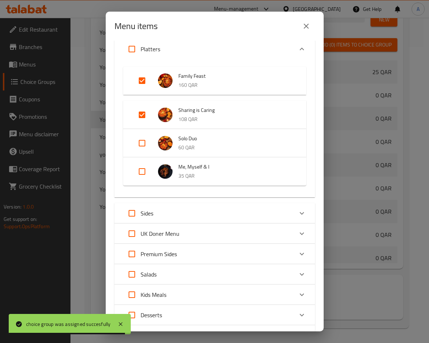
scroll to position [178, 0]
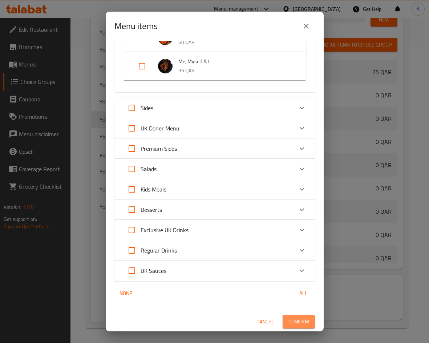
click at [300, 317] on span "Confirm" at bounding box center [298, 321] width 21 height 9
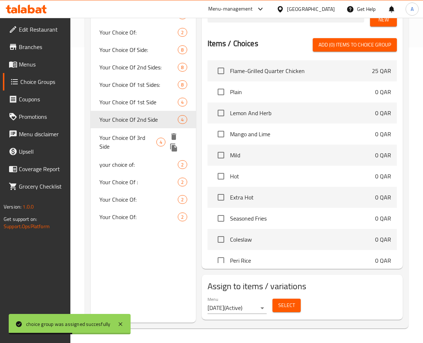
click at [139, 142] on span "Your Choice Of 3rd Side" at bounding box center [127, 141] width 57 height 17
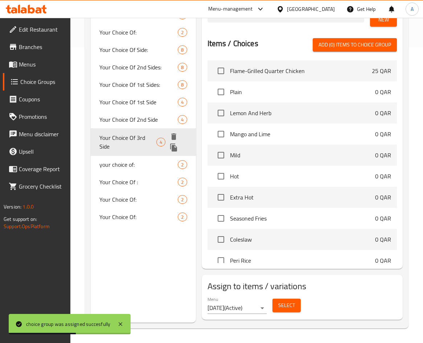
type input "Your Choice Of 3rd Side"
type input "إختيارك من الطبق الجانبي الثالث"
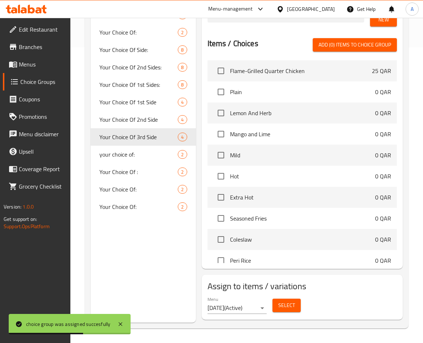
click at [287, 315] on div "Menu 01.10.2025 ( Active ) Select" at bounding box center [302, 304] width 195 height 23
click at [289, 308] on span "Select" at bounding box center [287, 305] width 17 height 9
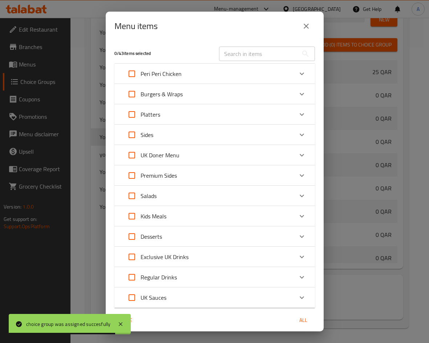
click at [225, 116] on div "Platters" at bounding box center [208, 114] width 170 height 17
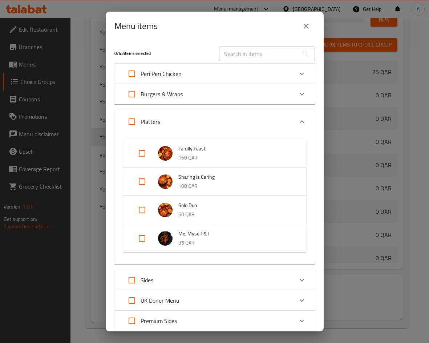
click at [146, 152] on input "Expand" at bounding box center [141, 153] width 17 height 17
checkbox input "true"
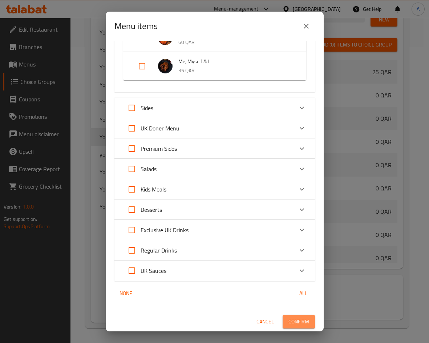
click at [304, 321] on button "Confirm" at bounding box center [298, 321] width 32 height 13
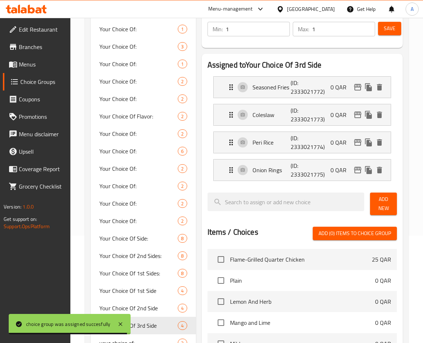
scroll to position [182, 0]
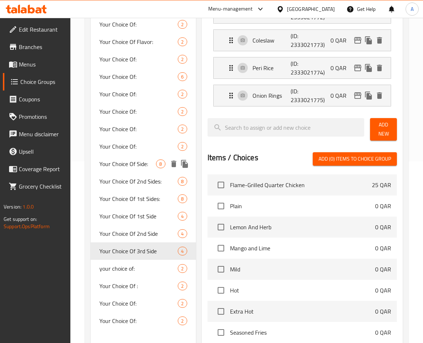
click at [139, 164] on span "Your Choice Of Side:" at bounding box center [127, 163] width 57 height 9
type input "Your Choice Of Side:"
type input "إختيارك من الصنف الجانبي:"
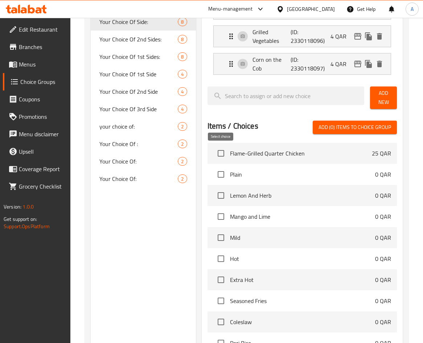
scroll to position [254, 0]
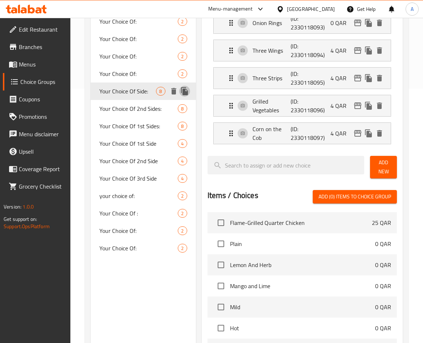
click at [182, 92] on icon "duplicate" at bounding box center [184, 91] width 9 height 9
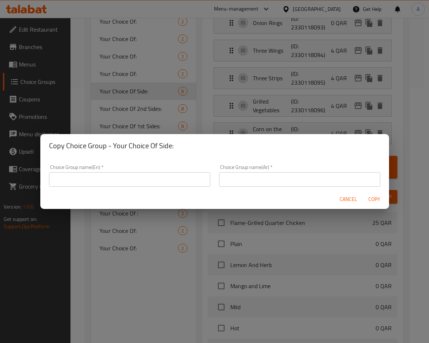
click at [289, 180] on input "text" at bounding box center [299, 179] width 161 height 15
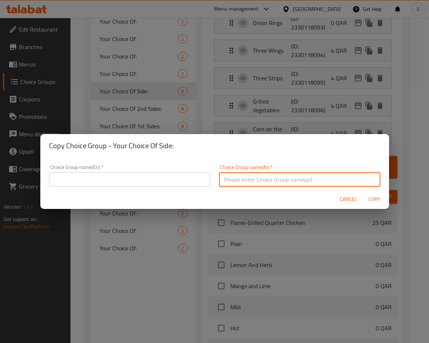
paste input "إختيارك من الطبق الجانبي الاول"
click at [235, 181] on input "إختيارك من الطبق الجانبي الاول" at bounding box center [299, 179] width 161 height 15
click at [243, 180] on input "إختيارك من الطبق الجانبي البريميام الاول" at bounding box center [299, 179] width 161 height 15
paste input "ريميوم"
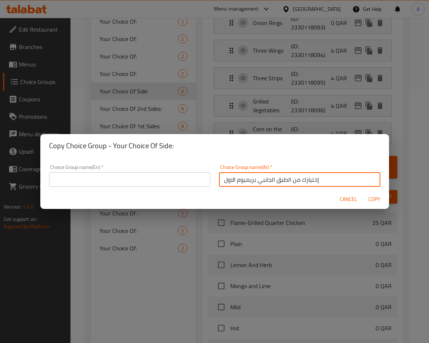
click at [253, 181] on input "إختيارك من الطبق الجانبي بريميوم الاول" at bounding box center [299, 179] width 161 height 15
type input "إختيارك من الطبق الجانبي البريميوم الاول"
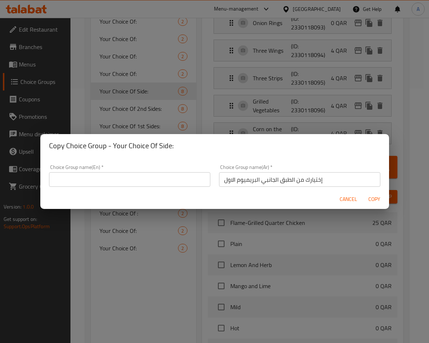
click at [194, 187] on div "Choice Group name(En)   * Choice Group name(En) *" at bounding box center [130, 175] width 170 height 31
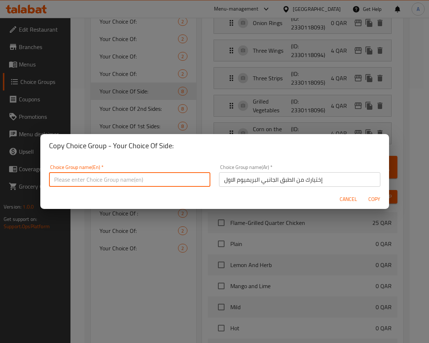
click at [178, 180] on input "text" at bounding box center [129, 179] width 161 height 15
paste input "Your Choice Of 1st Side"
click at [100, 179] on input "Your Choice Of 1st Side" at bounding box center [129, 179] width 161 height 15
paste input "Premium"
type input "Your Choice Of 1st Premium Side"
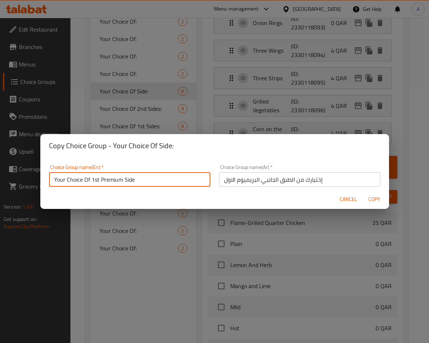
click at [377, 199] on span "Copy" at bounding box center [374, 199] width 17 height 9
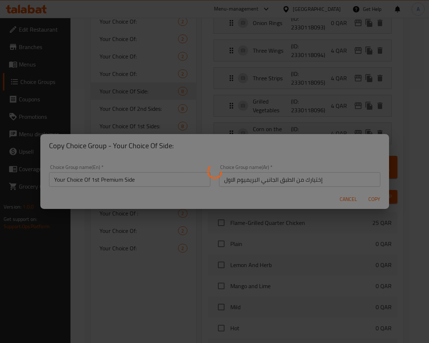
type input "Your Choice Of 1st Premium Side"
type input "إختيارك من الطبق الجانبي البريميوم الاول"
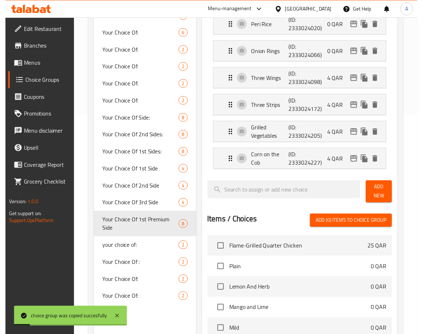
scroll to position [73, 0]
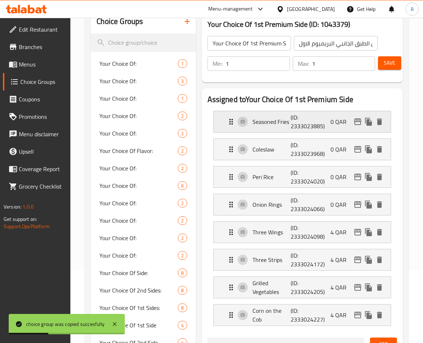
click at [379, 122] on icon "delete" at bounding box center [379, 121] width 5 height 7
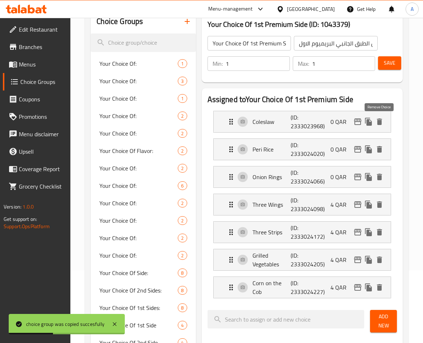
click at [379, 122] on icon "delete" at bounding box center [379, 121] width 5 height 7
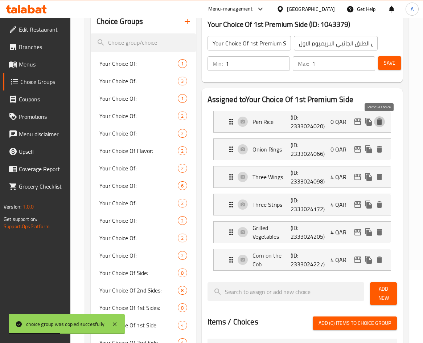
click at [379, 122] on icon "delete" at bounding box center [379, 121] width 5 height 7
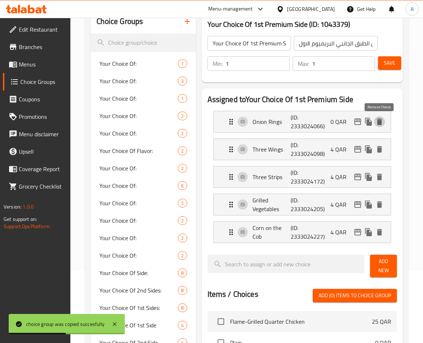
click at [379, 122] on icon "delete" at bounding box center [379, 121] width 5 height 7
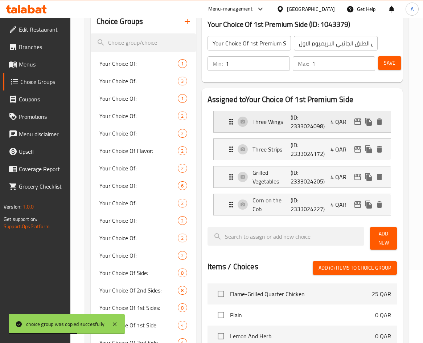
click at [337, 126] on p "4 QAR" at bounding box center [342, 121] width 22 height 9
click at [310, 124] on p "(ID: 2333024098)" at bounding box center [304, 121] width 26 height 17
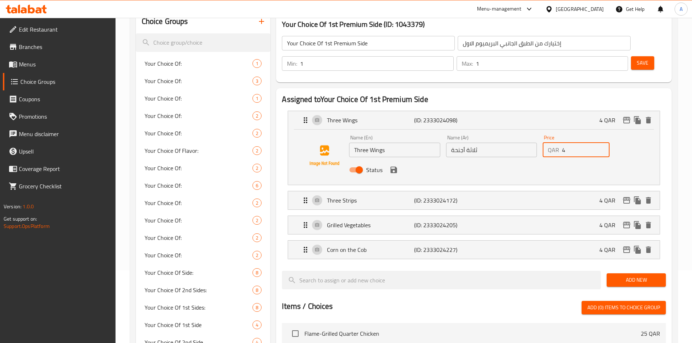
drag, startPoint x: 568, startPoint y: 131, endPoint x: 487, endPoint y: 121, distance: 81.7
click at [428, 132] on div "Name (En) Three Wings Name (En) Name (Ar) ثلاثة أجنحة Name (Ar) Price QAR 4 Pri…" at bounding box center [491, 156] width 290 height 48
click at [397, 166] on icon "save" at bounding box center [393, 170] width 9 height 9
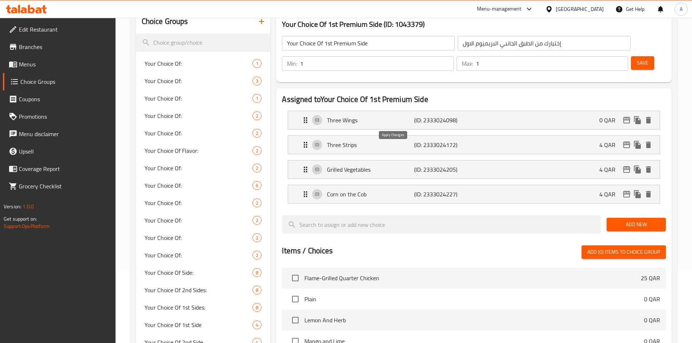
type input "0"
drag, startPoint x: 577, startPoint y: 130, endPoint x: 582, endPoint y: 132, distance: 5.4
click at [428, 136] on div "Three Strips (ID: 2333024172) 4 QAR" at bounding box center [476, 145] width 350 height 18
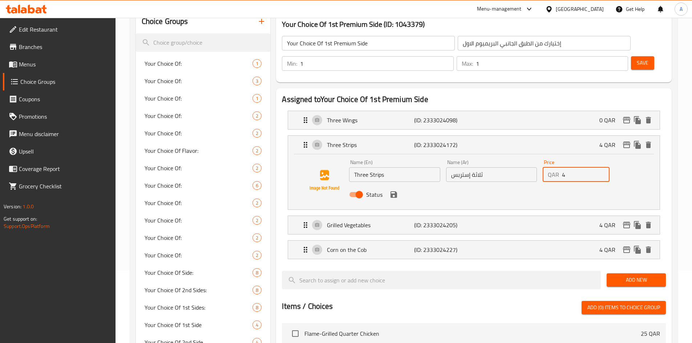
drag, startPoint x: 558, startPoint y: 157, endPoint x: 514, endPoint y: 157, distance: 44.3
click at [428, 157] on div "Name (En) Three Strips Name (En) Name (Ar) ثلاثة إستربس Name (Ar) Price QAR 4 P…" at bounding box center [491, 181] width 290 height 48
type input "0"
click at [395, 189] on button "save" at bounding box center [393, 194] width 11 height 11
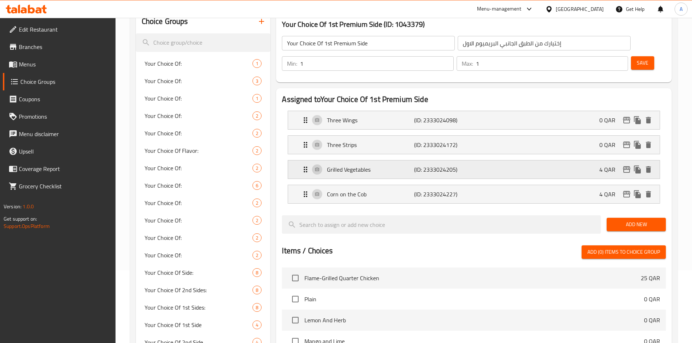
click at [428, 160] on div "Grilled Vegetables (ID: 2333024205) 4 QAR" at bounding box center [476, 169] width 350 height 18
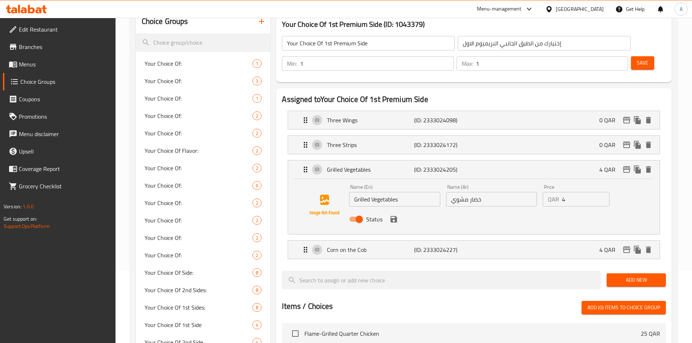
drag, startPoint x: 570, startPoint y: 180, endPoint x: 519, endPoint y: 179, distance: 51.6
click at [428, 182] on div "Name (En) Grilled Vegetables Name (En) Name (Ar) خضار مشوي Name (Ar) Price QAR …" at bounding box center [491, 206] width 290 height 48
click at [392, 216] on icon "save" at bounding box center [393, 219] width 7 height 7
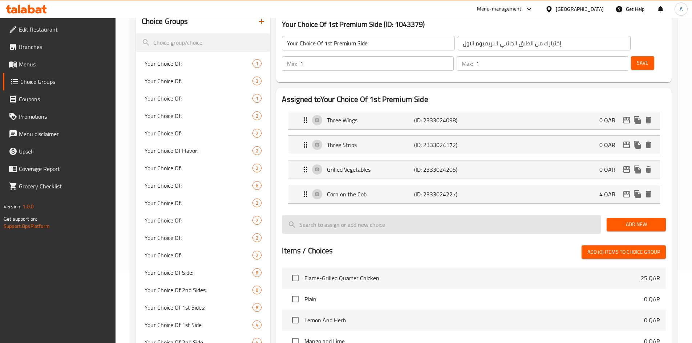
type input "0"
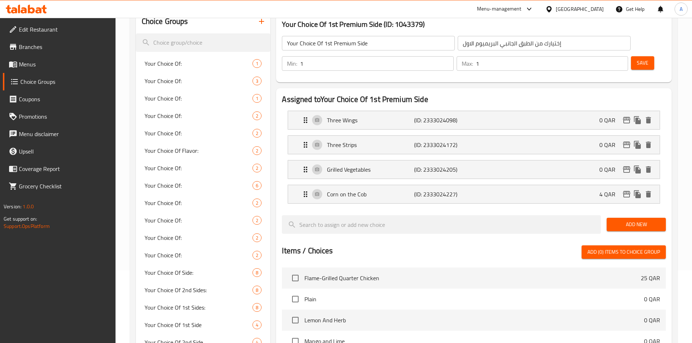
click at [428, 183] on li "Corn on the Cob (ID: 2333024227) 4 QAR Name (En) Corn on the Cob Name (En) Name…" at bounding box center [474, 194] width 384 height 25
click at [428, 185] on div "Corn on the Cob (ID: 2333024227) 4 QAR" at bounding box center [476, 194] width 350 height 18
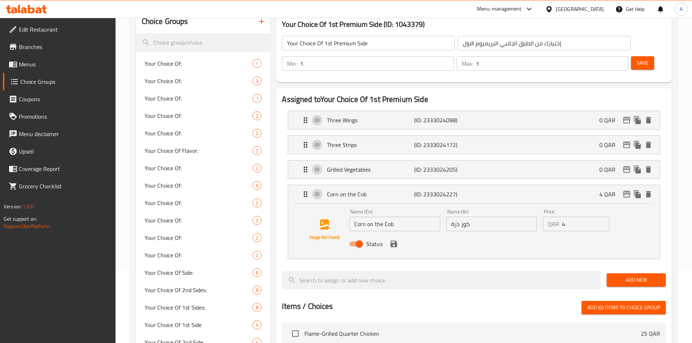
drag, startPoint x: 530, startPoint y: 205, endPoint x: 507, endPoint y: 205, distance: 23.2
click at [428, 206] on div "Name (En) Corn on the Cob Name (En) Name (Ar) كوز ذرة Name (Ar) Price QAR 4 Pri…" at bounding box center [491, 230] width 290 height 48
click at [393, 241] on icon "save" at bounding box center [393, 244] width 7 height 7
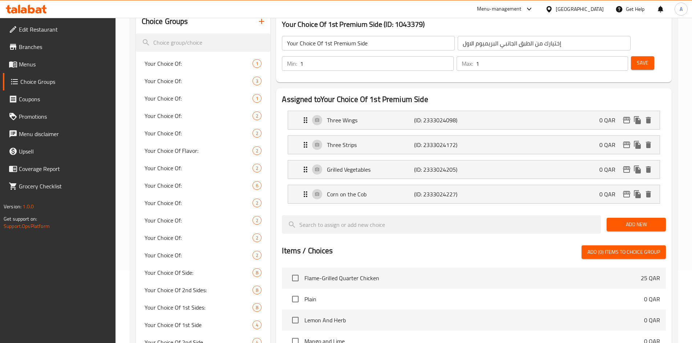
type input "0"
click at [428, 58] on span "Save" at bounding box center [643, 62] width 12 height 9
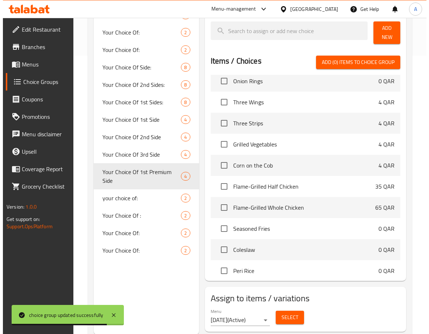
scroll to position [299, 0]
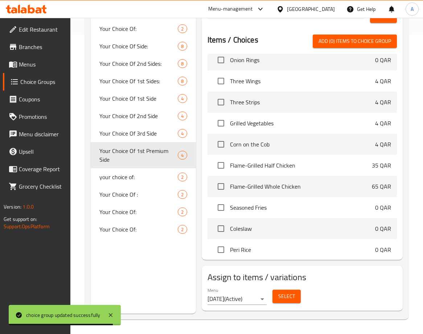
click at [290, 292] on span "Select" at bounding box center [287, 296] width 17 height 9
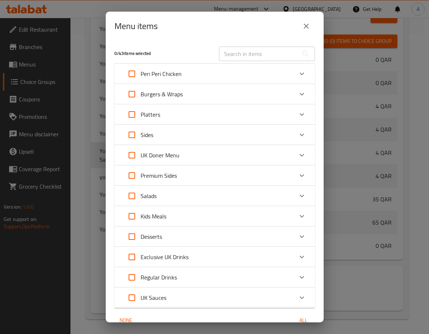
click at [170, 94] on p "Burgers & Wraps" at bounding box center [162, 94] width 42 height 9
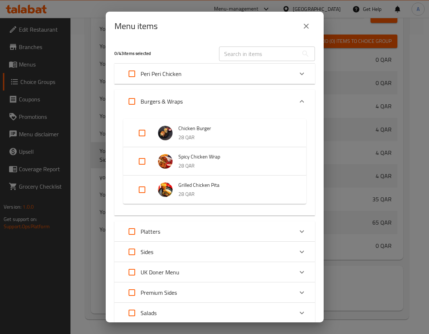
click at [173, 101] on p "Burgers & Wraps" at bounding box center [162, 101] width 42 height 9
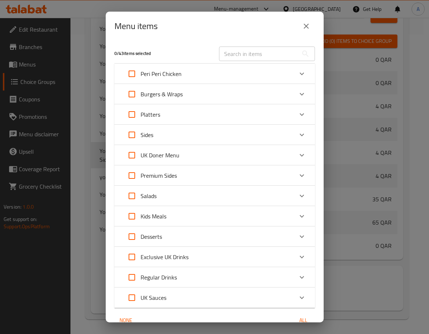
click at [172, 116] on div "Platters" at bounding box center [208, 114] width 170 height 17
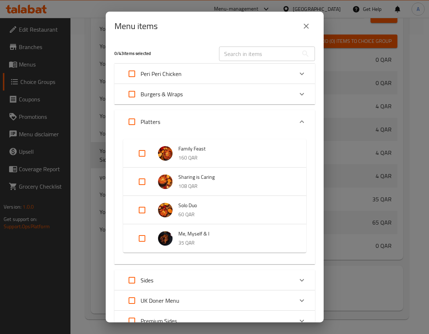
click at [142, 212] on input "Expand" at bounding box center [141, 209] width 17 height 17
checkbox input "true"
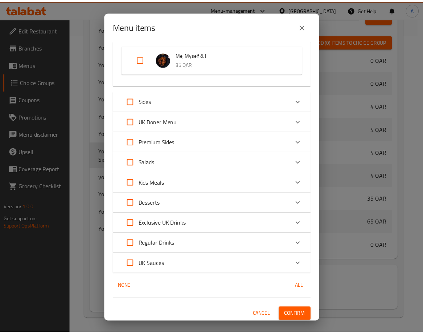
scroll to position [193, 0]
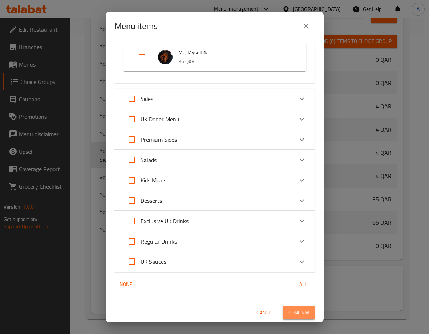
click at [300, 309] on span "Confirm" at bounding box center [298, 312] width 21 height 9
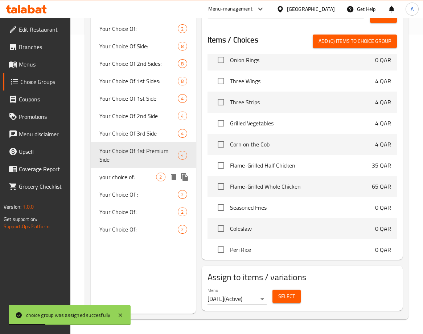
click at [117, 181] on span "your choice of:" at bounding box center [127, 176] width 57 height 9
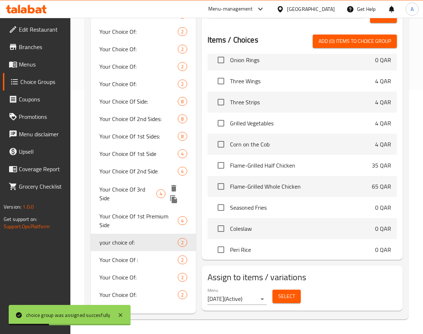
type input "your choice of:"
type input "اختيارك من :"
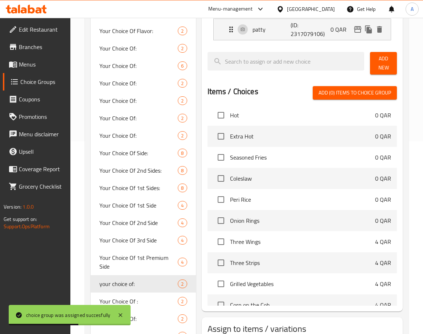
scroll to position [244, 0]
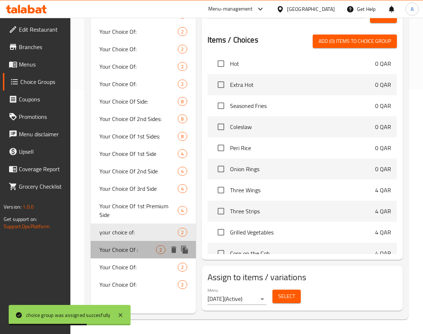
click at [118, 245] on span "Your Choice Of :" at bounding box center [127, 249] width 57 height 9
type input "Your Choice Of :"
type input "إختيارك من:"
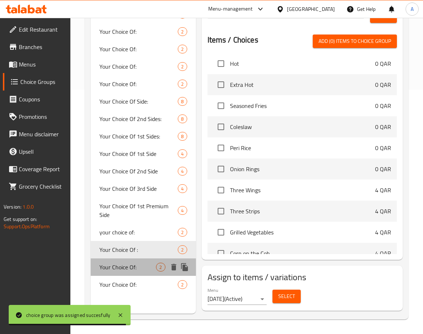
click at [109, 267] on span "Your Choice Of:" at bounding box center [127, 267] width 57 height 9
type input "Your Choice Of:"
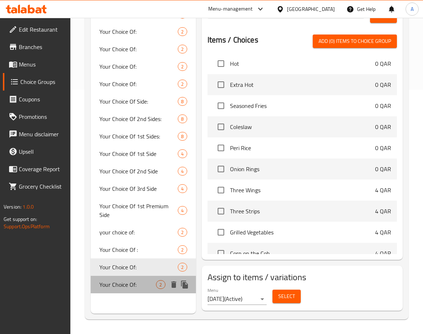
drag, startPoint x: 123, startPoint y: 280, endPoint x: 311, endPoint y: 219, distance: 197.4
click at [124, 280] on span "Your Choice Of:" at bounding box center [127, 284] width 57 height 9
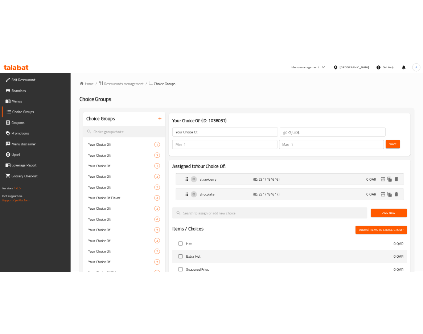
scroll to position [0, 0]
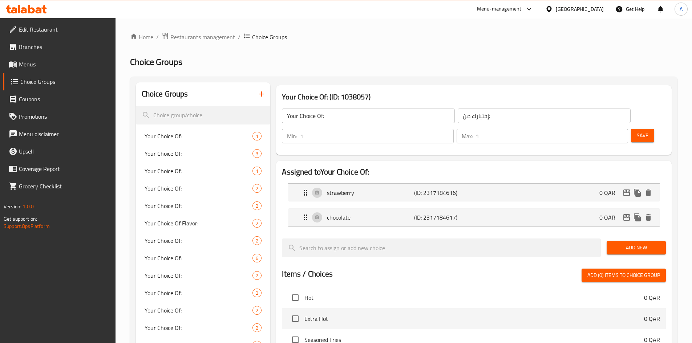
click at [261, 88] on button "button" at bounding box center [261, 93] width 17 height 17
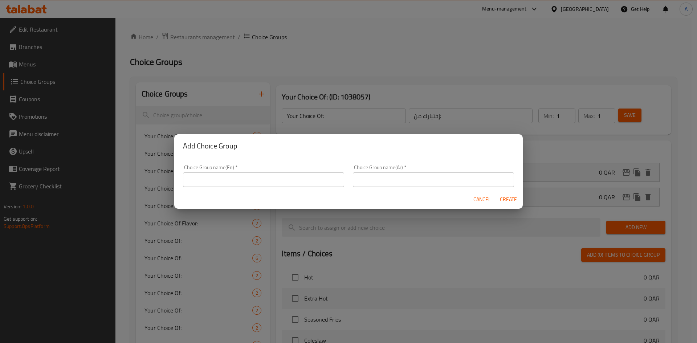
click at [246, 178] on input "text" at bounding box center [263, 179] width 161 height 15
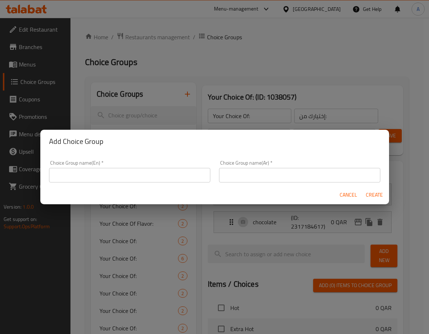
click at [165, 172] on input "text" at bounding box center [129, 175] width 161 height 15
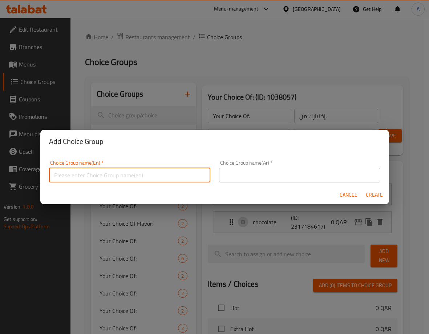
paste input "Your Choice Of 1st Side"
click at [106, 176] on input "Your Choice Of 1st Side" at bounding box center [129, 175] width 161 height 15
click at [97, 172] on input "Your Choice Of 1st Drink" at bounding box center [129, 175] width 161 height 15
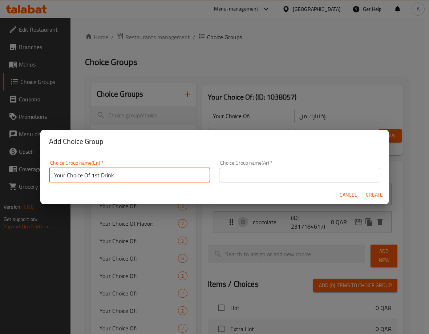
click at [97, 172] on input "Your Choice Of 1st Drink" at bounding box center [129, 175] width 161 height 15
type input "Your Choice Of 1st Drink"
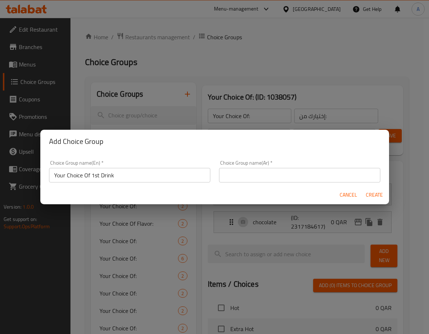
click at [253, 169] on input "text" at bounding box center [299, 175] width 161 height 15
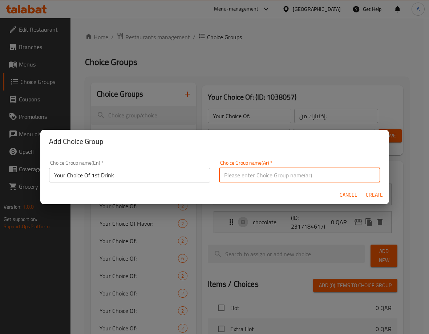
paste input "إختيارك من المشروب الاول"
type input "إختيارك من المشروب الاول"
click at [374, 192] on span "Create" at bounding box center [374, 194] width 17 height 9
type input "Your Choice Of 1st Drink"
type input "إختيارك من المشروب الاول"
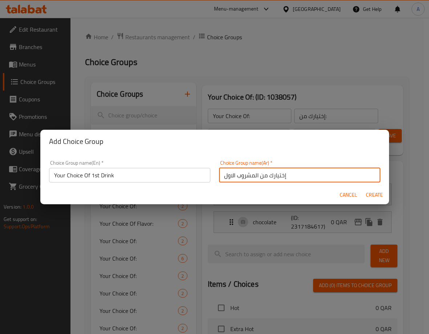
type input "0"
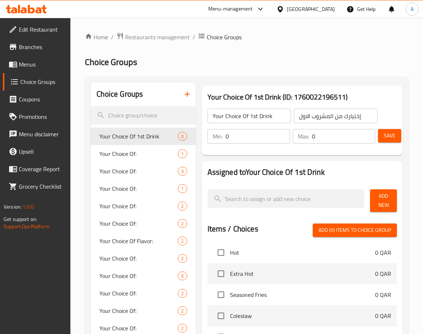
drag, startPoint x: 290, startPoint y: 135, endPoint x: 271, endPoint y: 136, distance: 20.0
click at [271, 136] on div "Min: 0 ​ Max: 0 ​" at bounding box center [292, 136] width 174 height 20
type input "1"
click at [172, 134] on div "Choice Groups Your Choice Of 1st Drink 0 Your Choice Of: 1 Your Choice Of: 3 Yo…" at bounding box center [248, 319] width 315 height 475
type input "1"
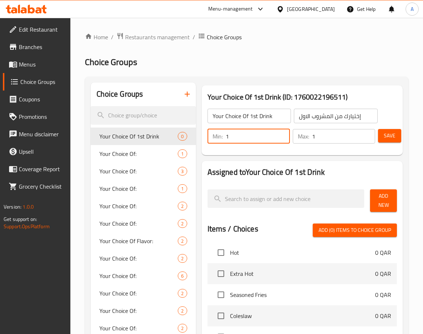
click at [379, 194] on span "Add New" at bounding box center [383, 200] width 15 height 18
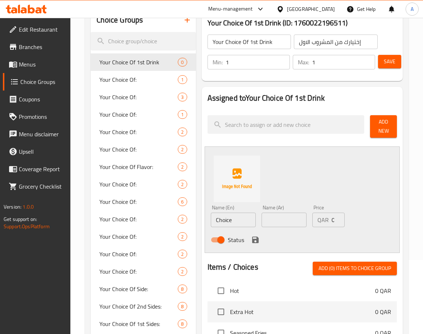
scroll to position [145, 0]
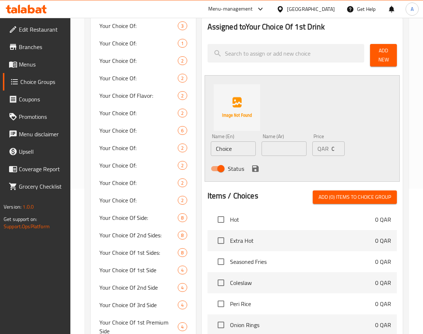
drag, startPoint x: 231, startPoint y: 148, endPoint x: 163, endPoint y: 143, distance: 68.8
click at [163, 143] on div "Choice Groups Your Choice Of 1st Drink 0 Your Choice Of: 1 Your Choice Of: 3 Yo…" at bounding box center [248, 203] width 315 height 532
paste input "kinza or still water"
drag, startPoint x: 222, startPoint y: 147, endPoint x: 318, endPoint y: 149, distance: 95.5
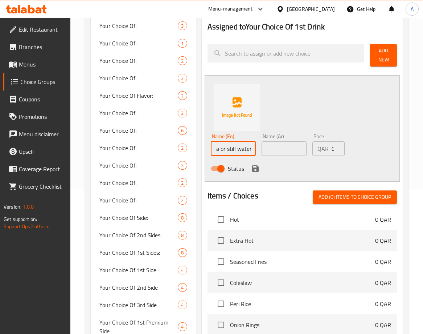
click at [317, 149] on div "Name (En) kinza or still water Name (En) Name (Ar) Name (Ar) Price QAR 0 Price …" at bounding box center [284, 155] width 153 height 48
click at [219, 148] on input "kinza" at bounding box center [233, 148] width 45 height 15
type input "Kinza"
click at [268, 153] on input "text" at bounding box center [284, 148] width 45 height 15
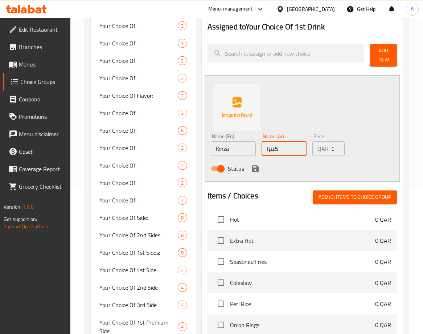
type input "كينزا"
click at [255, 168] on icon "save" at bounding box center [255, 168] width 7 height 7
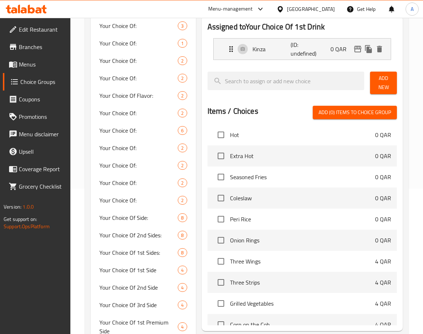
click at [381, 77] on span "Add New" at bounding box center [383, 83] width 15 height 18
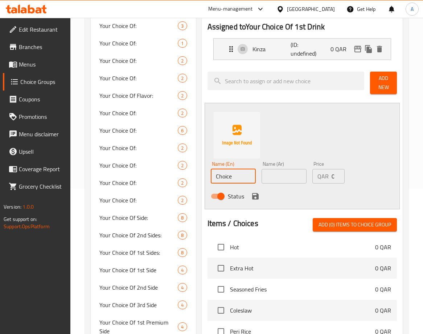
drag, startPoint x: 243, startPoint y: 174, endPoint x: 83, endPoint y: 175, distance: 160.1
click at [83, 175] on div "Home / Restaurants management / Choice Groups Choice Groups Choice Groups Your …" at bounding box center [246, 195] width 353 height 645
paste input "kinza or still water"
drag, startPoint x: 177, startPoint y: 175, endPoint x: 118, endPoint y: 175, distance: 58.8
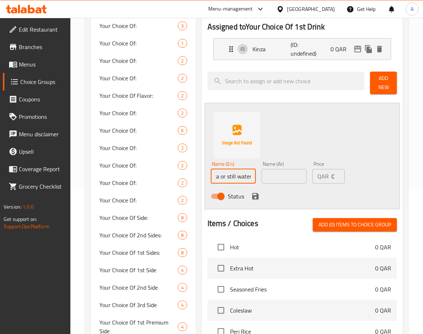
click at [118, 175] on div "Choice Groups Your Choice Of 1st Drink 0 Your Choice Of: 1 Your Choice Of: 3 Yo…" at bounding box center [248, 217] width 315 height 560
click at [225, 175] on input "still water" at bounding box center [233, 176] width 45 height 15
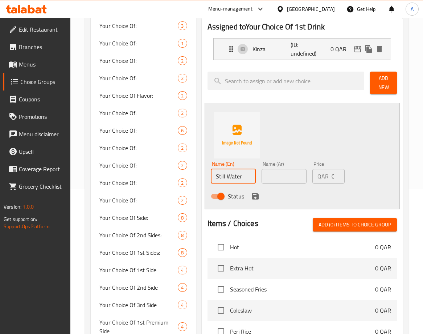
type input "Still Water"
click at [276, 177] on input "text" at bounding box center [284, 176] width 45 height 15
click at [221, 179] on input "Still Water" at bounding box center [233, 176] width 45 height 15
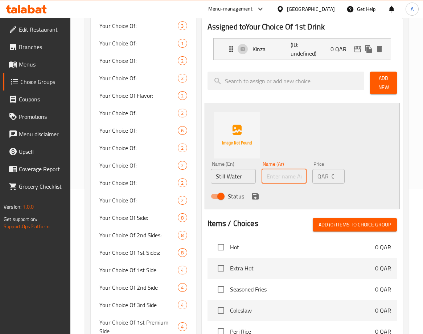
click at [301, 180] on input "text" at bounding box center [284, 176] width 45 height 15
paste input "مياه معدنية"
type input "مياه معدنية"
click at [253, 194] on icon "save" at bounding box center [255, 196] width 9 height 9
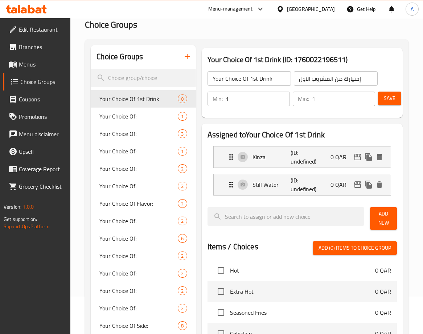
scroll to position [36, 0]
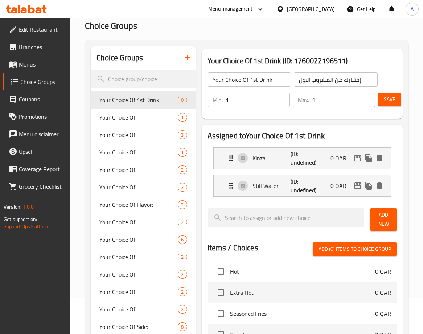
click at [386, 95] on span "Save" at bounding box center [390, 99] width 12 height 9
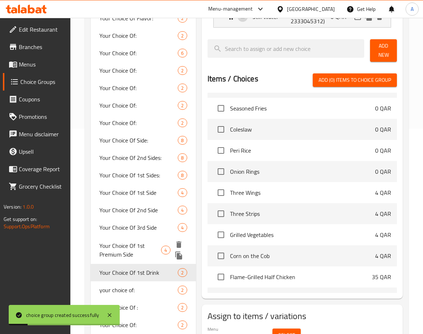
scroll to position [218, 0]
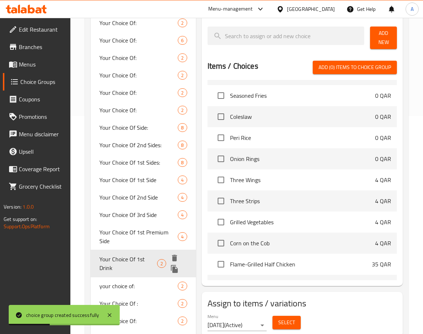
click at [178, 268] on icon "duplicate" at bounding box center [174, 268] width 9 height 9
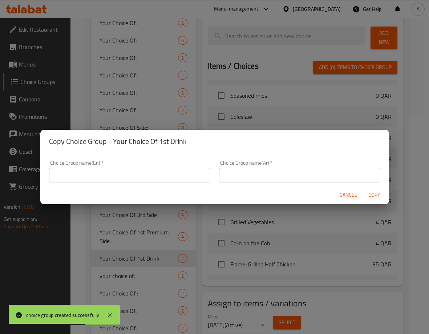
click at [253, 178] on input "text" at bounding box center [299, 175] width 161 height 15
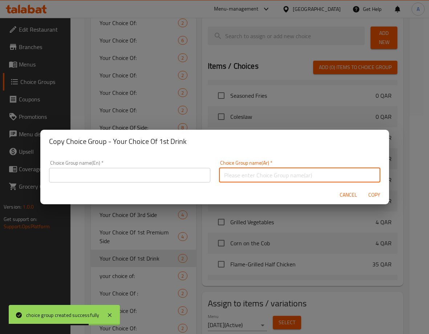
paste input "إختيارك من المشروب الاول"
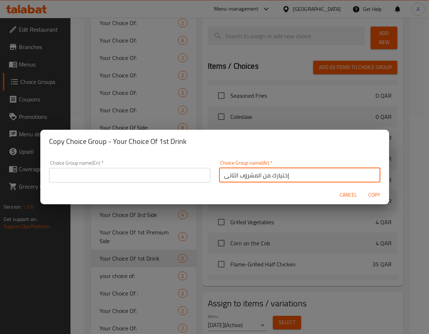
type input "إختيارك من المشروب الثانى"
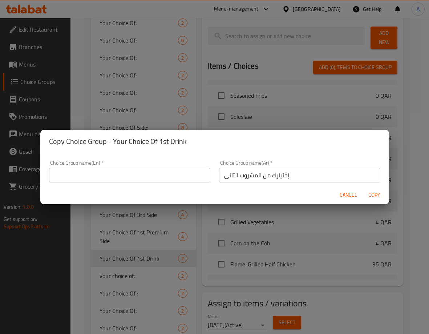
click at [173, 170] on input "text" at bounding box center [129, 175] width 161 height 15
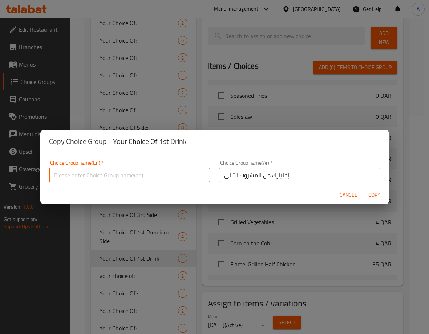
paste input "Your Choice Of 1st Drink"
click at [99, 176] on input "Your Choice Of 1st Drink" at bounding box center [129, 175] width 161 height 15
type input "Your Choice Of 2nd Drink"
click at [371, 193] on span "Copy" at bounding box center [374, 194] width 17 height 9
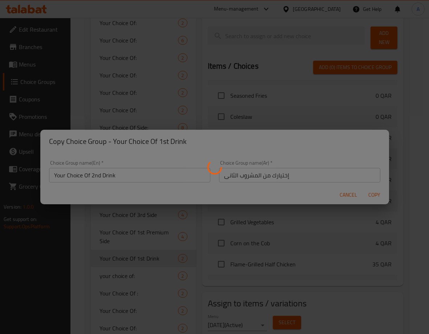
type input "Your Choice Of 2nd Drink"
type input "إختيارك من المشروب الثانى"
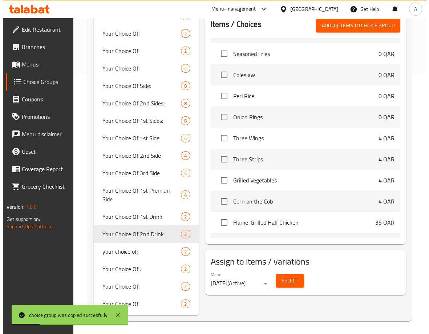
scroll to position [261, 0]
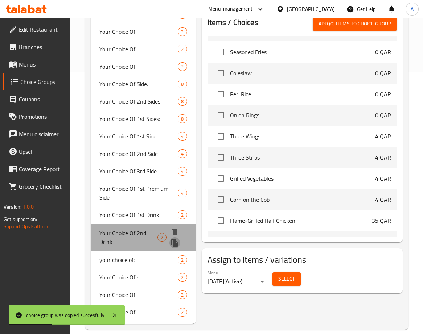
click at [180, 244] on button "duplicate" at bounding box center [175, 242] width 11 height 11
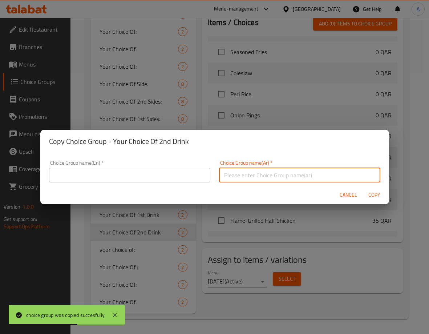
click at [274, 171] on input "text" at bounding box center [299, 175] width 161 height 15
paste input "إختيارك من المشروب الاول"
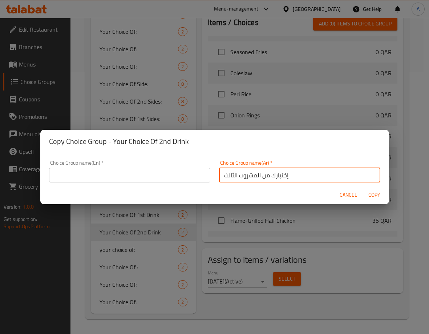
type input "إختيارك من المشروب الثالث"
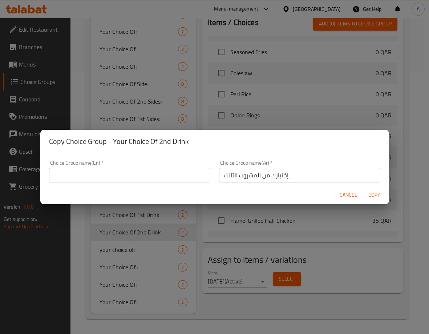
click at [130, 174] on input "text" at bounding box center [129, 175] width 161 height 15
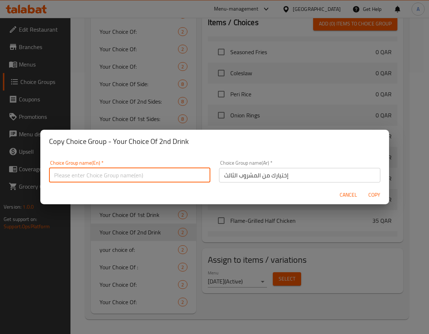
paste input "Your Choice Of 1st Drink"
click at [99, 175] on input "Your Choice Of 1st Drink" at bounding box center [129, 175] width 161 height 15
type input "Your Choice Of 3rd Drink"
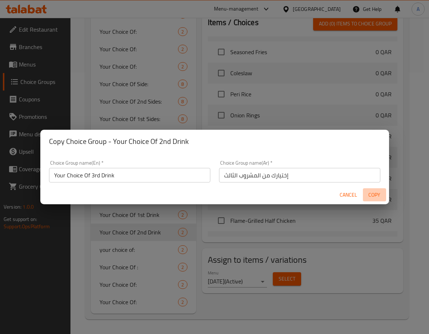
drag, startPoint x: 374, startPoint y: 196, endPoint x: 425, endPoint y: 182, distance: 53.3
click at [374, 196] on span "Copy" at bounding box center [374, 194] width 17 height 9
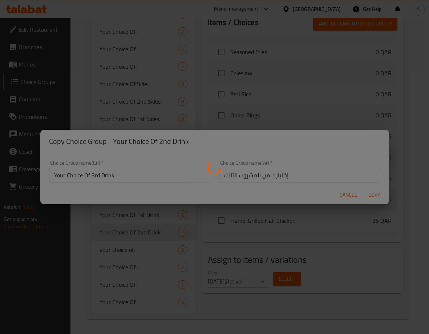
type input "Your Choice Of 3rd Drink"
type input "إختيارك من المشروب الثالث"
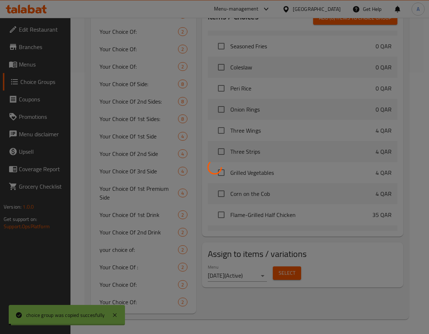
scroll to position [253, 0]
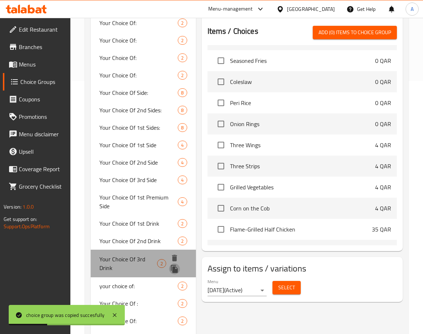
click at [175, 272] on icon "duplicate" at bounding box center [174, 269] width 7 height 8
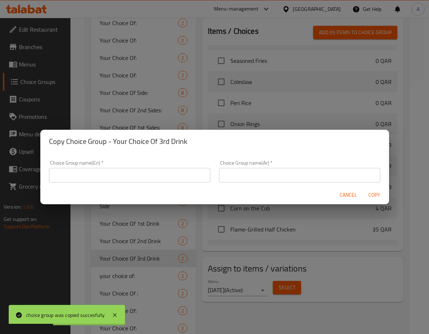
click at [148, 179] on input "text" at bounding box center [129, 175] width 161 height 15
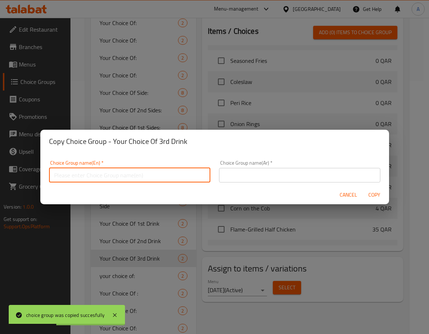
paste input "Your Choice Of 1st Drink"
click at [98, 174] on input "Your Choice Of 1st Drink" at bounding box center [129, 175] width 161 height 15
type input "Your Choice Of 4th Drink"
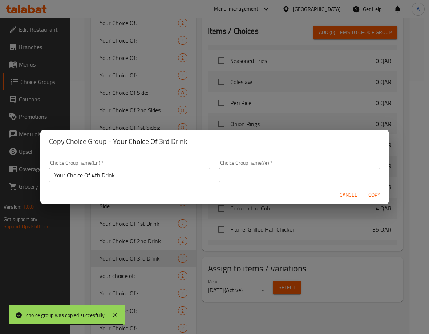
click at [237, 175] on input "text" at bounding box center [299, 175] width 161 height 15
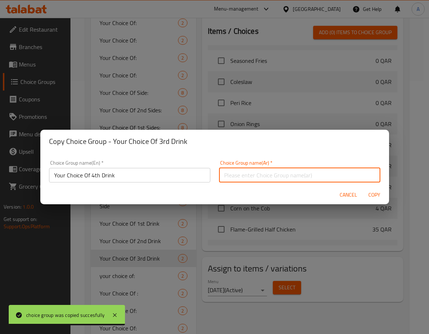
paste input "إختيارك من المشروب الاول"
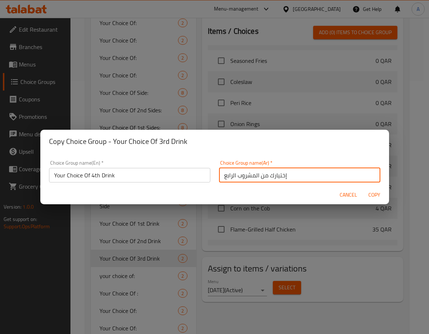
type input "إختيارك من المشروب الرابع"
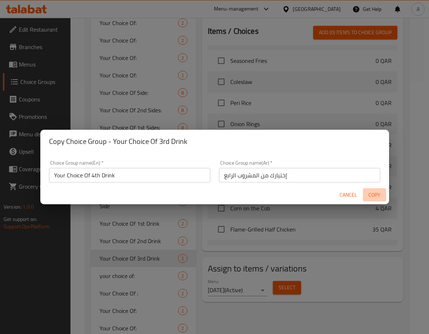
click at [379, 198] on span "Copy" at bounding box center [374, 194] width 17 height 9
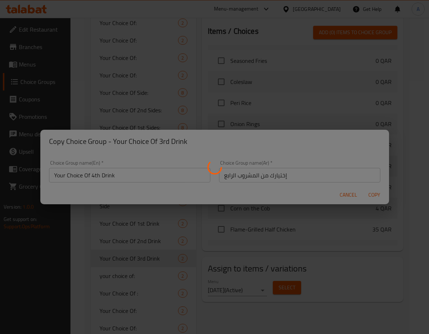
type input "Your Choice Of 4th Drink"
type input "إختيارك من المشروب الرابع"
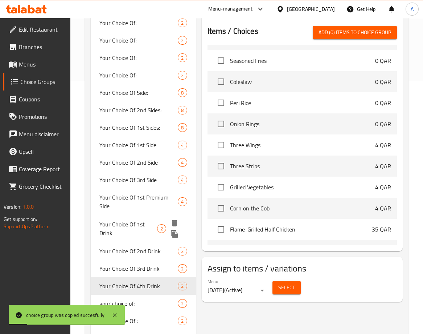
click at [145, 228] on span "Your Choice Of 1st Drink" at bounding box center [127, 228] width 57 height 17
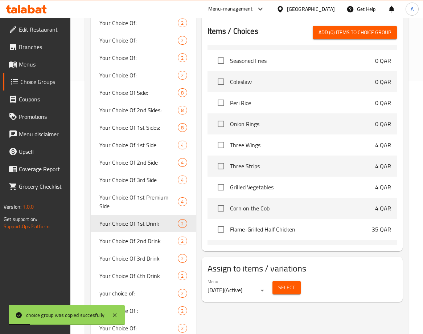
type input "Your Choice Of 1st Drink"
type input "إختيارك من المشروب الاول"
click at [296, 285] on button "Select" at bounding box center [287, 287] width 28 height 13
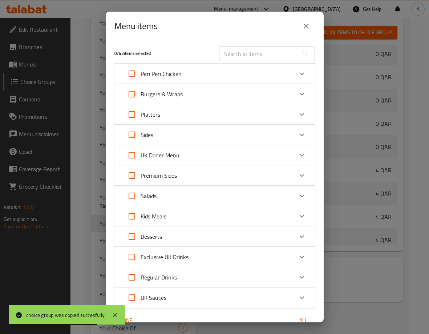
click at [213, 109] on div "Platters" at bounding box center [208, 114] width 170 height 17
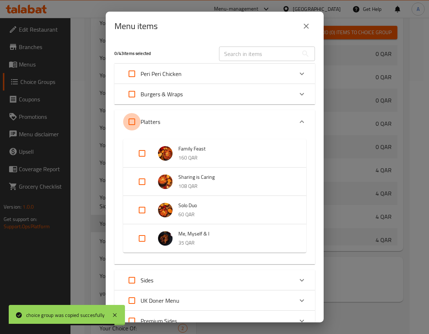
click at [129, 119] on input "Expand" at bounding box center [131, 121] width 17 height 17
checkbox input "true"
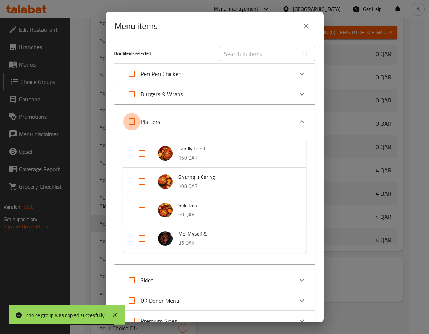
checkbox input "true"
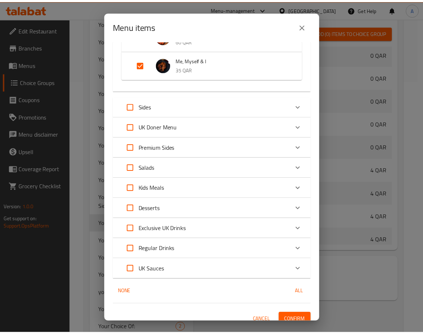
scroll to position [181, 0]
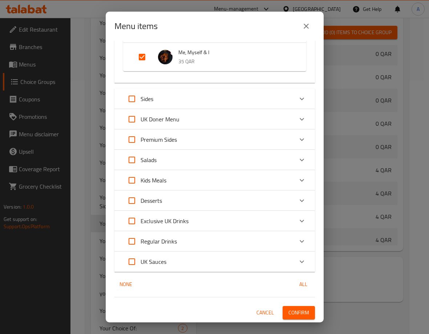
click at [286, 318] on button "Confirm" at bounding box center [298, 312] width 32 height 13
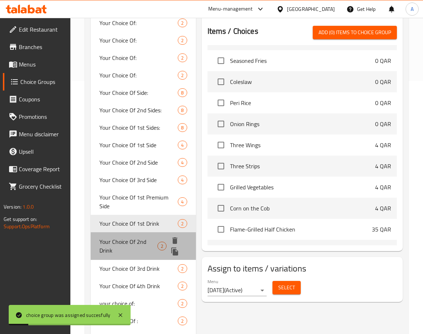
click at [114, 246] on span "Your Choice Of 2nd Drink" at bounding box center [128, 245] width 58 height 17
type input "Your Choice Of 2nd Drink"
type input "إختيارك من المشروب الثانى"
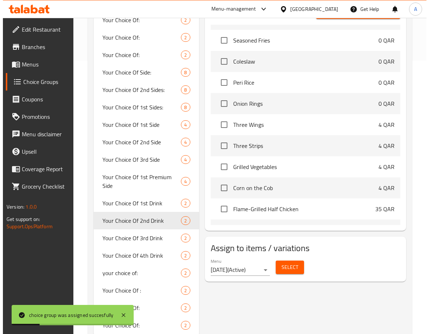
scroll to position [289, 0]
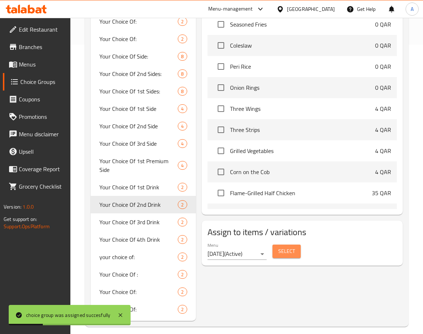
click at [296, 257] on button "Select" at bounding box center [287, 250] width 28 height 13
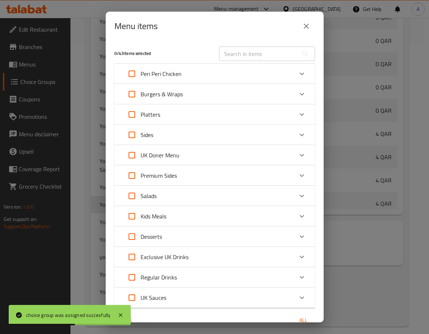
click at [182, 109] on div "Platters" at bounding box center [208, 114] width 170 height 17
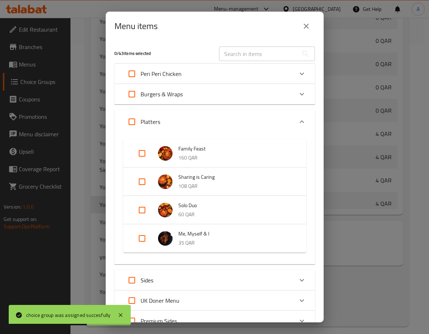
click at [137, 154] on input "Expand" at bounding box center [141, 153] width 17 height 17
checkbox input "true"
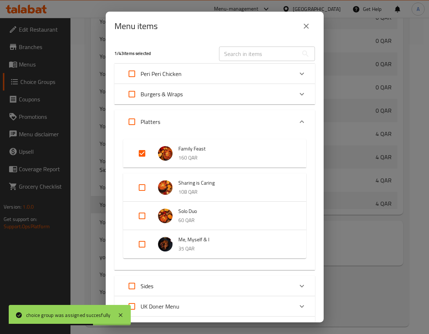
click at [143, 183] on input "Expand" at bounding box center [141, 187] width 17 height 17
checkbox input "true"
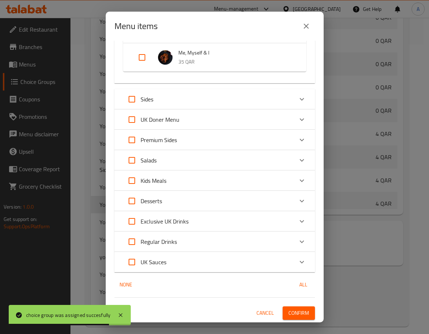
scroll to position [193, 0]
click at [300, 316] on span "Confirm" at bounding box center [298, 312] width 21 height 9
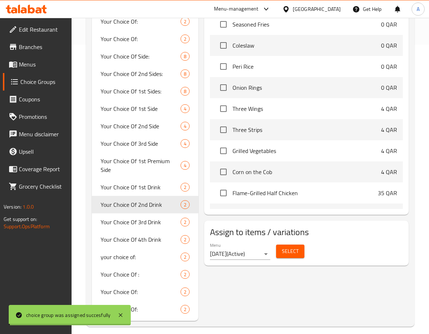
scroll to position [288, 0]
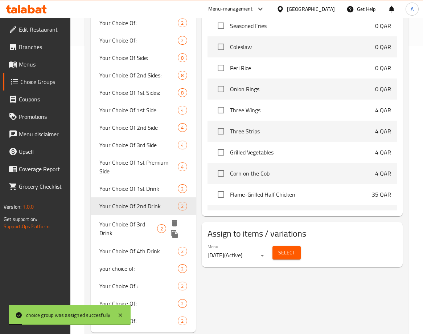
click at [139, 225] on span "Your Choice Of 3rd Drink" at bounding box center [128, 228] width 58 height 17
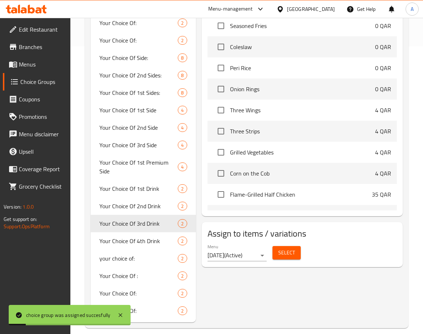
type input "Your Choice Of 3rd Drink"
type input "إختيارك من المشروب الثالث"
click at [292, 256] on span "Select" at bounding box center [287, 252] width 17 height 9
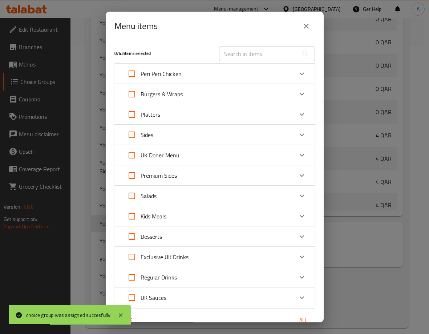
click at [171, 116] on div "Platters" at bounding box center [208, 114] width 170 height 17
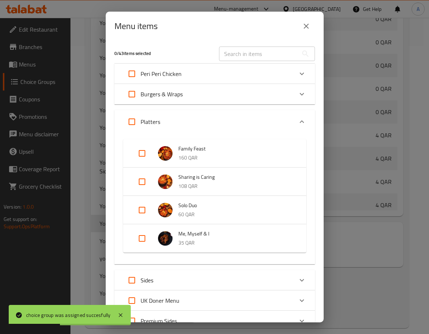
click at [146, 151] on input "Expand" at bounding box center [141, 153] width 17 height 17
checkbox input "true"
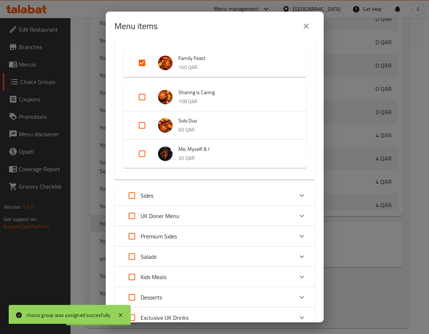
scroll to position [182, 0]
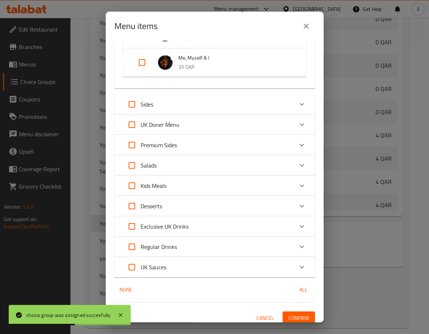
click at [296, 310] on div "1 / 43 items selected ​ Peri Peri Chicken Flame-Grilled Quarter Chicken 25 QAR …" at bounding box center [215, 181] width 218 height 281
click at [296, 311] on button "Confirm" at bounding box center [298, 317] width 32 height 13
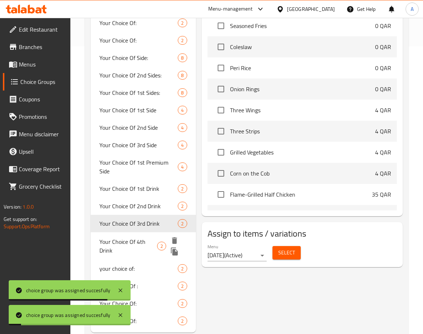
click at [135, 250] on span "Your Choice Of 4th Drink" at bounding box center [128, 245] width 58 height 17
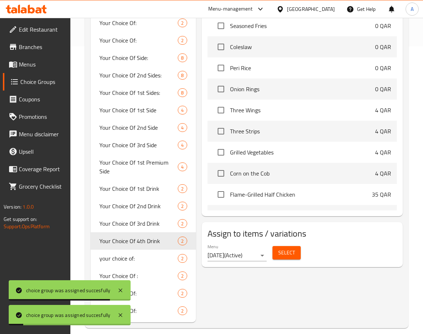
type input "Your Choice Of 4th Drink"
type input "إختيارك من المشروب الرابع"
click at [295, 256] on button "Select" at bounding box center [287, 252] width 28 height 13
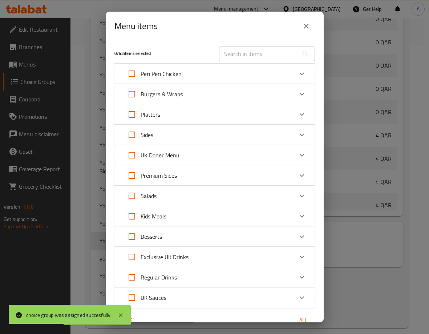
click at [169, 108] on div "Platters" at bounding box center [208, 114] width 170 height 17
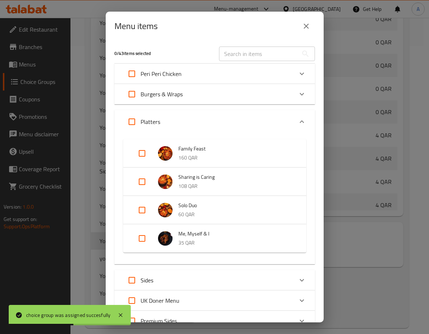
click at [144, 151] on input "Expand" at bounding box center [141, 153] width 17 height 17
checkbox input "true"
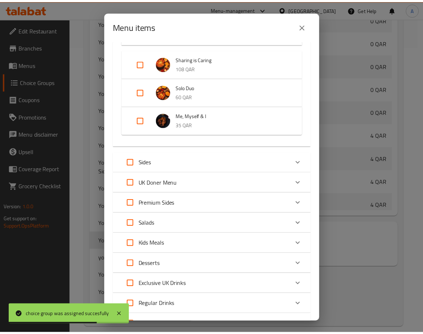
scroll to position [187, 0]
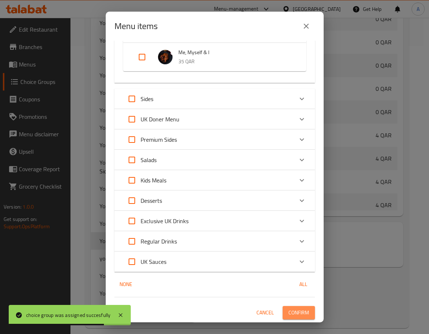
click at [295, 318] on button "Confirm" at bounding box center [298, 312] width 32 height 13
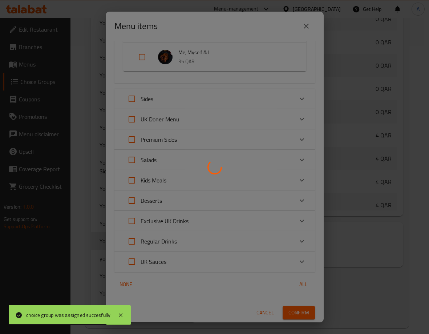
click at [295, 318] on div at bounding box center [214, 167] width 429 height 334
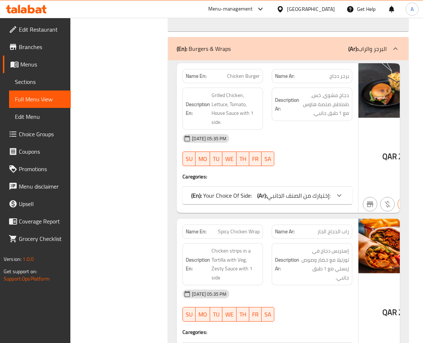
scroll to position [1198, 0]
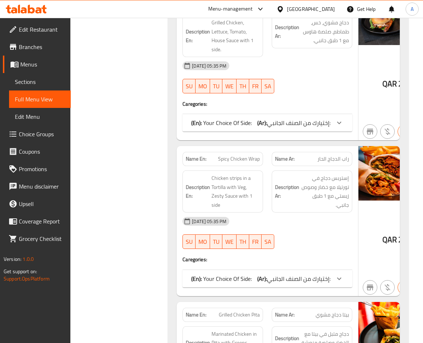
click at [331, 131] on div at bounding box center [339, 122] width 17 height 17
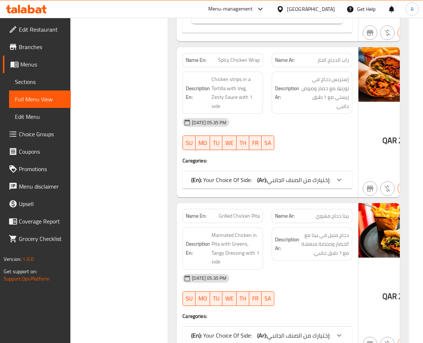
scroll to position [1743, 0]
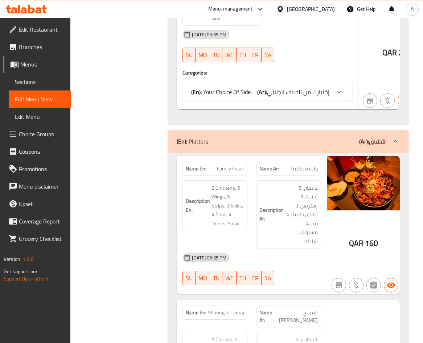
scroll to position [2070, 0]
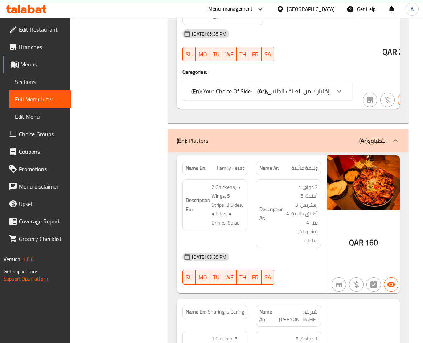
click at [335, 95] on icon at bounding box center [339, 91] width 9 height 9
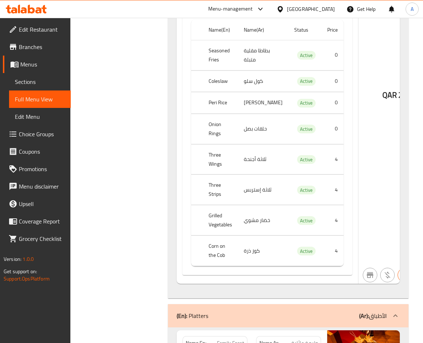
scroll to position [2251, 0]
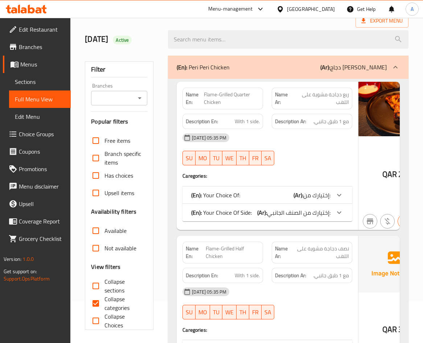
scroll to position [145, 0]
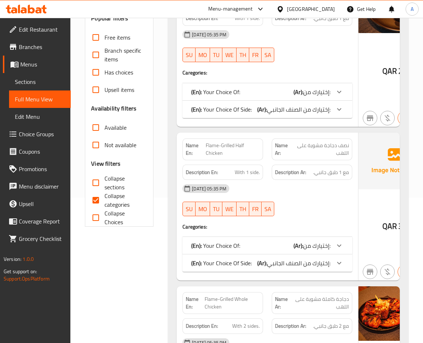
click at [97, 181] on input "Collapse sections" at bounding box center [95, 182] width 17 height 17
checkbox input "true"
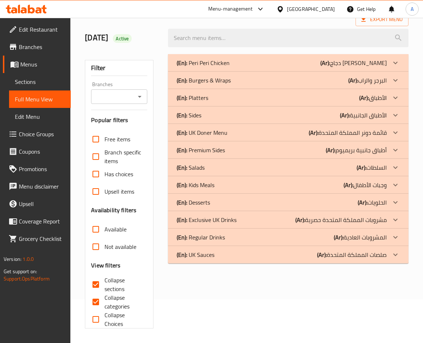
scroll to position [44, 0]
click at [224, 94] on div "(En): Platters (Ar): الأطباق" at bounding box center [282, 97] width 210 height 9
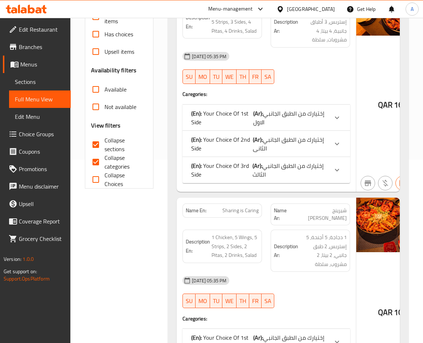
scroll to position [7, 0]
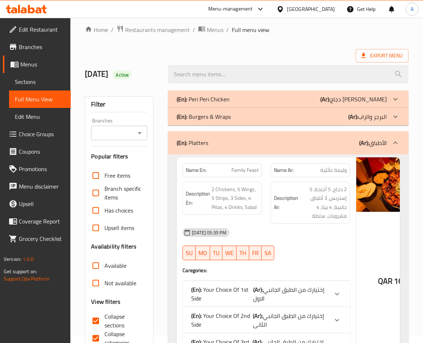
click at [144, 132] on div "Branches" at bounding box center [119, 133] width 56 height 15
click at [144, 132] on icon "Open" at bounding box center [139, 133] width 9 height 9
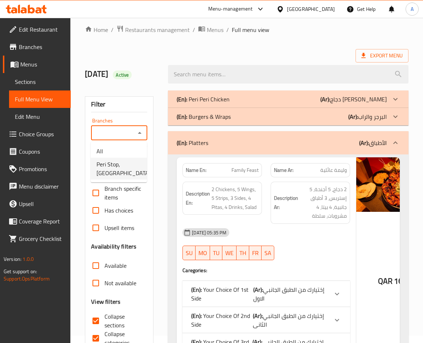
click at [123, 166] on span "Peri Stop, [GEOGRAPHIC_DATA]" at bounding box center [124, 168] width 54 height 17
type input "Peri Stop, [GEOGRAPHIC_DATA]"
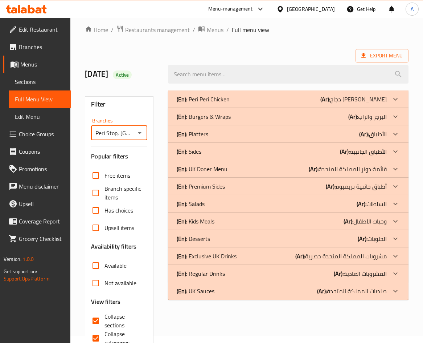
click at [223, 132] on div "(En): Platters (Ar): الأطباق" at bounding box center [282, 134] width 210 height 9
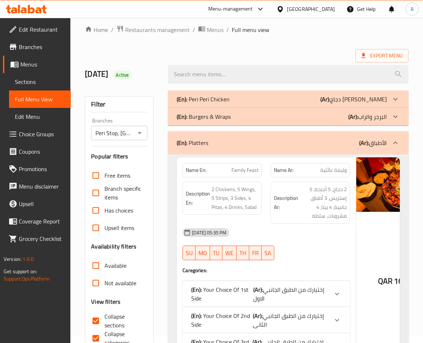
scroll to position [116, 0]
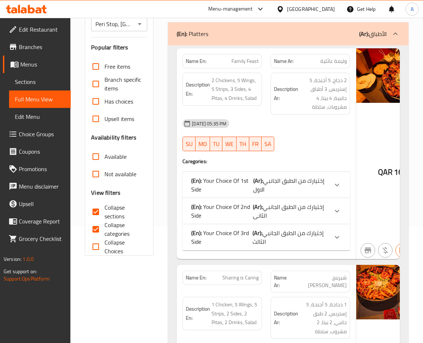
click at [329, 180] on div at bounding box center [337, 184] width 17 height 17
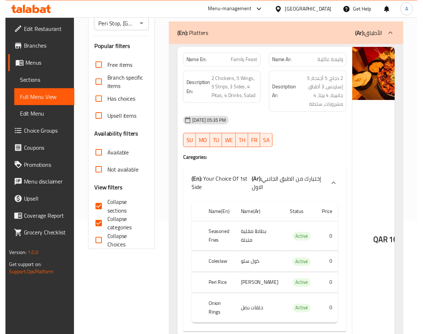
scroll to position [189, 0]
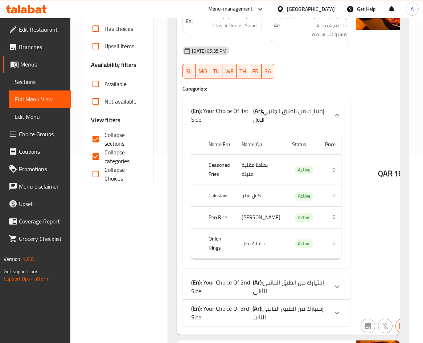
click at [333, 114] on icon at bounding box center [337, 115] width 9 height 9
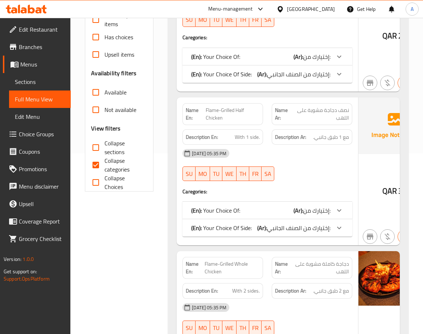
scroll to position [218, 0]
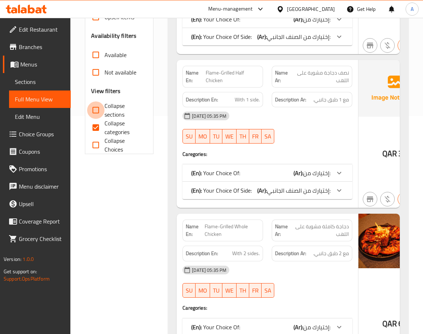
click at [98, 109] on input "Collapse sections" at bounding box center [95, 109] width 17 height 17
checkbox input "true"
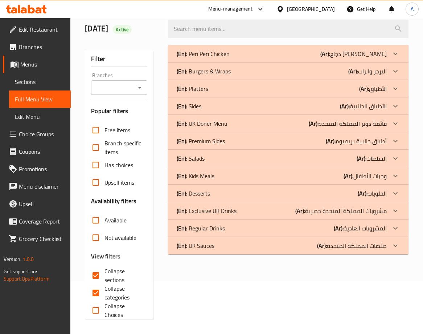
scroll to position [53, 0]
click at [364, 88] on b "(Ar):" at bounding box center [364, 88] width 10 height 11
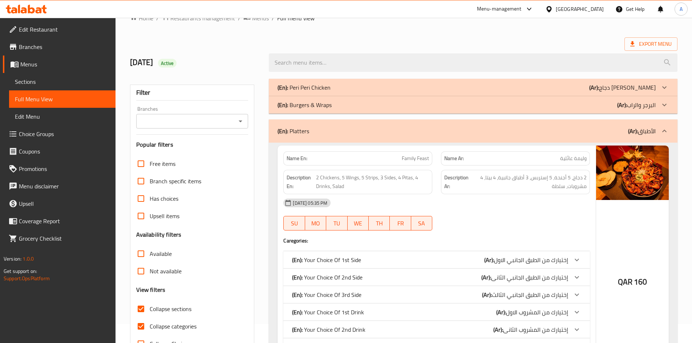
scroll to position [0, 0]
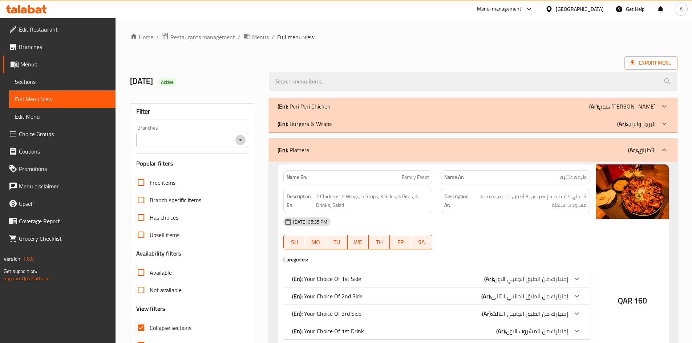
click at [241, 137] on icon "Open" at bounding box center [240, 140] width 9 height 9
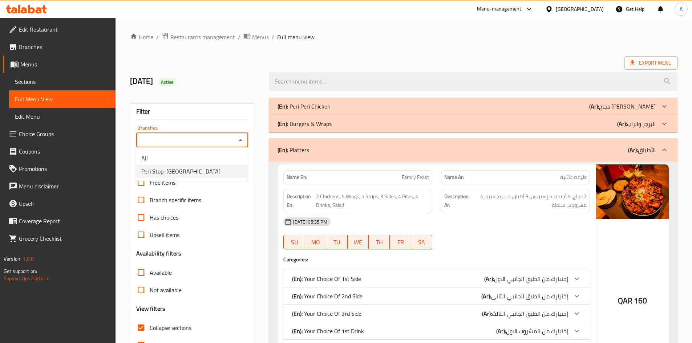
click at [205, 168] on li "Peri Stop, West Bay" at bounding box center [191, 171] width 112 height 13
type input "Peri Stop, West Bay"
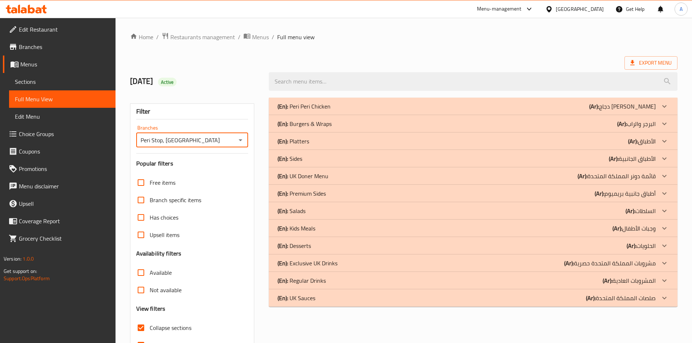
click at [244, 140] on icon "Open" at bounding box center [240, 140] width 9 height 9
click at [202, 170] on li "Peri Stop, West Bay" at bounding box center [191, 171] width 112 height 13
click at [250, 122] on div "Filter Branches Peri Stop, West Bay Branches Popular filters Free items Branch …" at bounding box center [192, 237] width 125 height 268
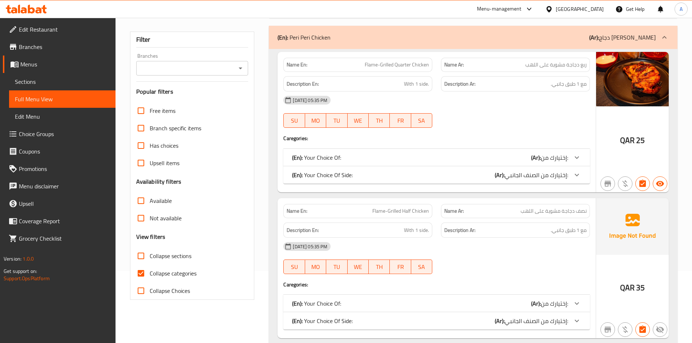
scroll to position [73, 0]
click at [242, 67] on icon "Open" at bounding box center [240, 67] width 9 height 9
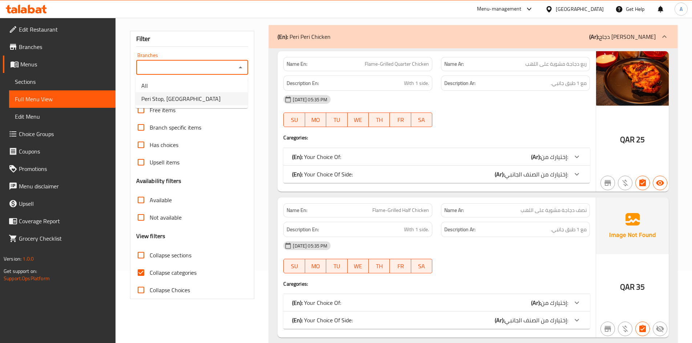
click at [194, 99] on li "Peri Stop, West Bay" at bounding box center [191, 98] width 112 height 13
type input "Peri Stop, West Bay"
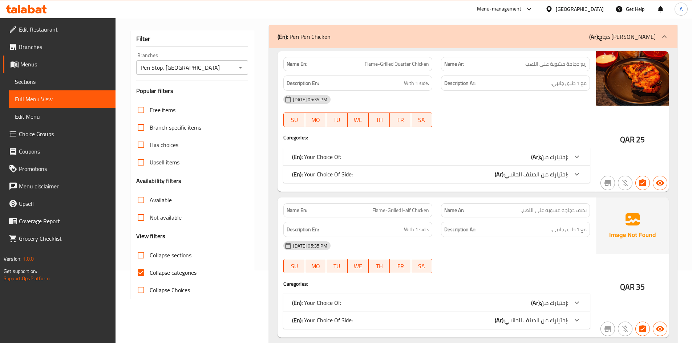
click at [166, 251] on span "Collapse sections" at bounding box center [171, 255] width 42 height 9
click at [150, 250] on input "Collapse sections" at bounding box center [140, 255] width 17 height 17
checkbox input "true"
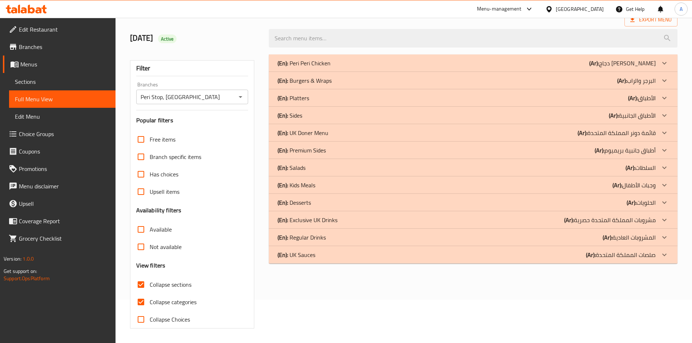
scroll to position [43, 0]
click at [309, 101] on p "(En): Platters" at bounding box center [293, 98] width 32 height 9
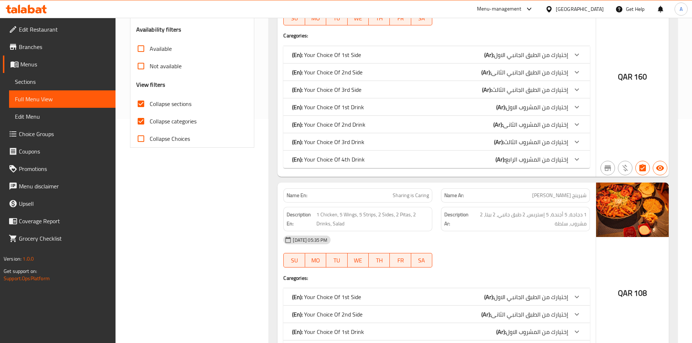
scroll to position [152, 0]
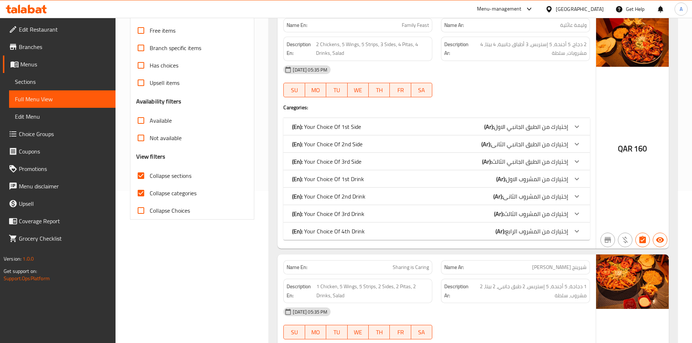
click at [163, 191] on span "Collapse categories" at bounding box center [173, 193] width 47 height 9
click at [150, 191] on input "Collapse categories" at bounding box center [140, 192] width 17 height 17
checkbox input "false"
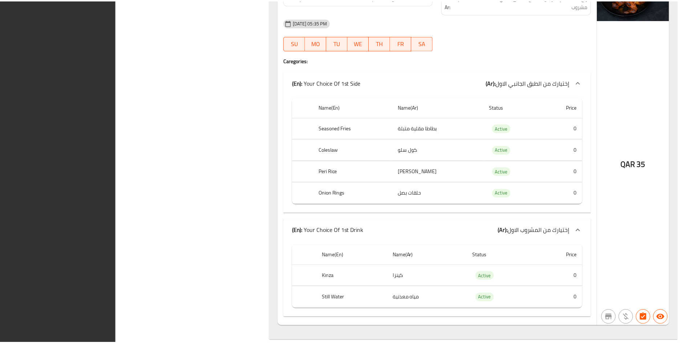
scroll to position [2327, 0]
